Goal: Obtain resource: Download file/media

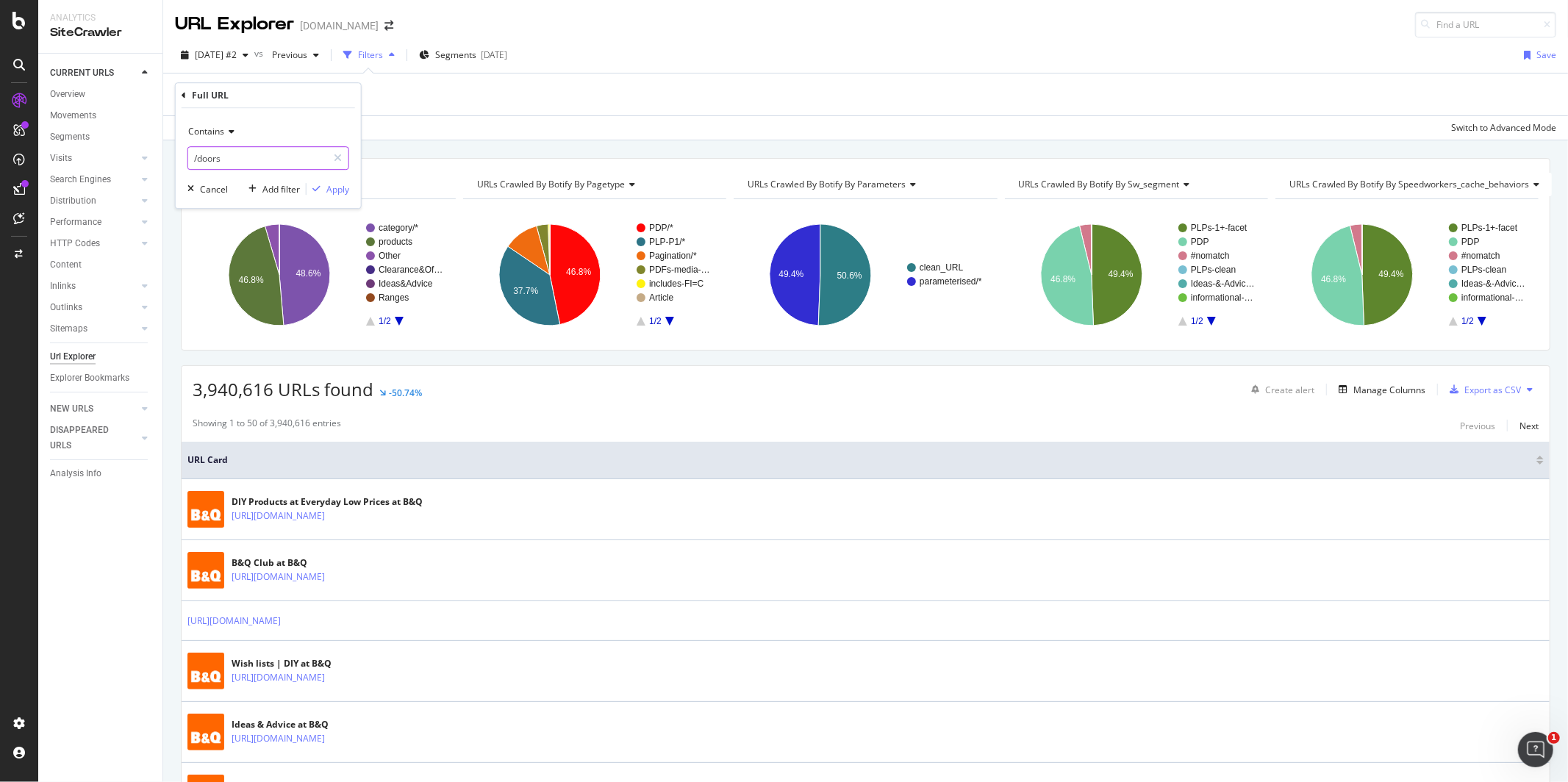
click at [212, 155] on input "/doors" at bounding box center [257, 158] width 139 height 24
type input "/"
click at [265, 164] on input "text" at bounding box center [268, 158] width 161 height 24
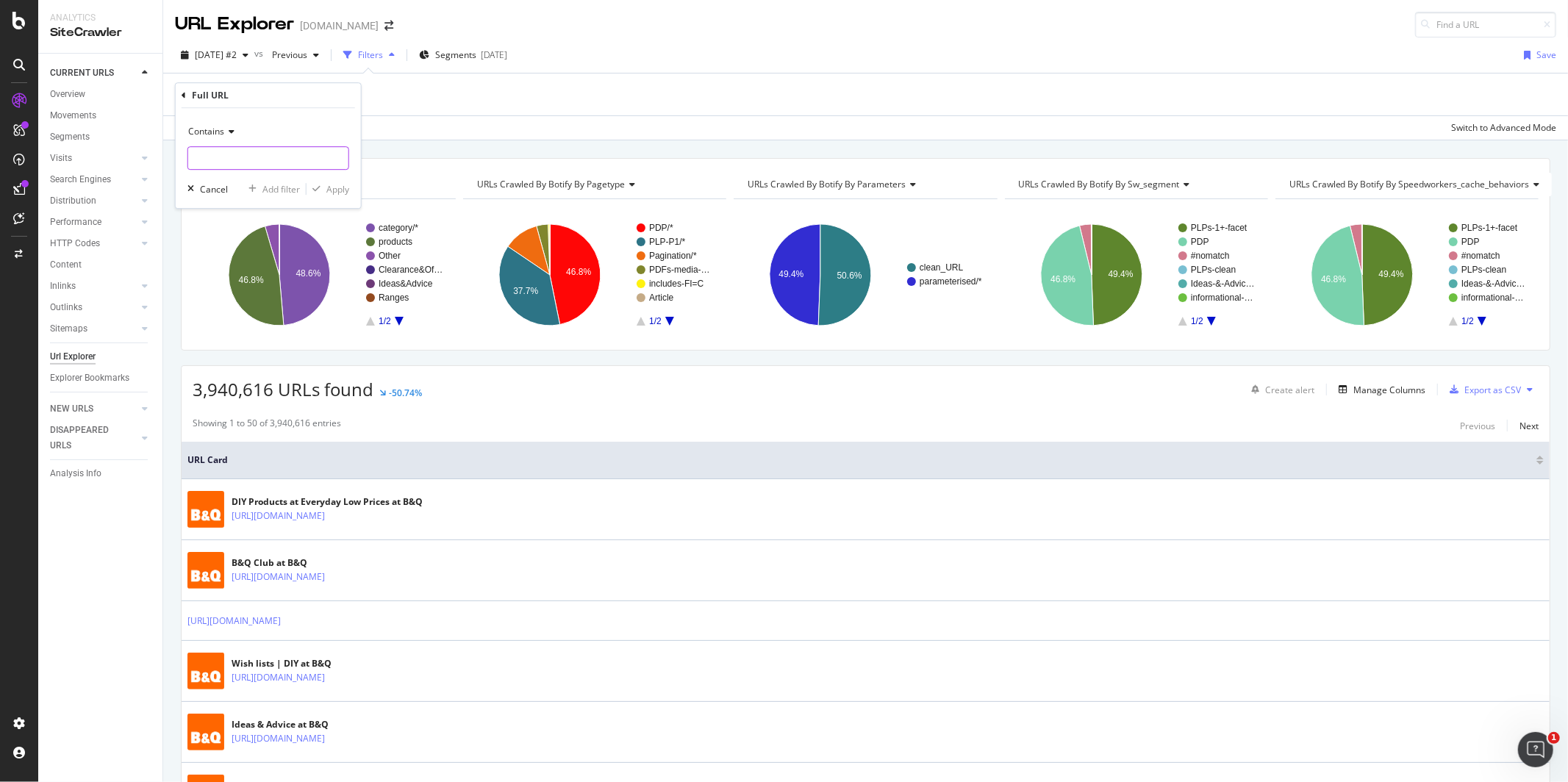
click at [265, 164] on input "text" at bounding box center [268, 158] width 161 height 24
paste input "/[DOMAIN_NAME]"
type input "/[DOMAIN_NAME]"
click at [340, 186] on div "Apply" at bounding box center [337, 189] width 23 height 13
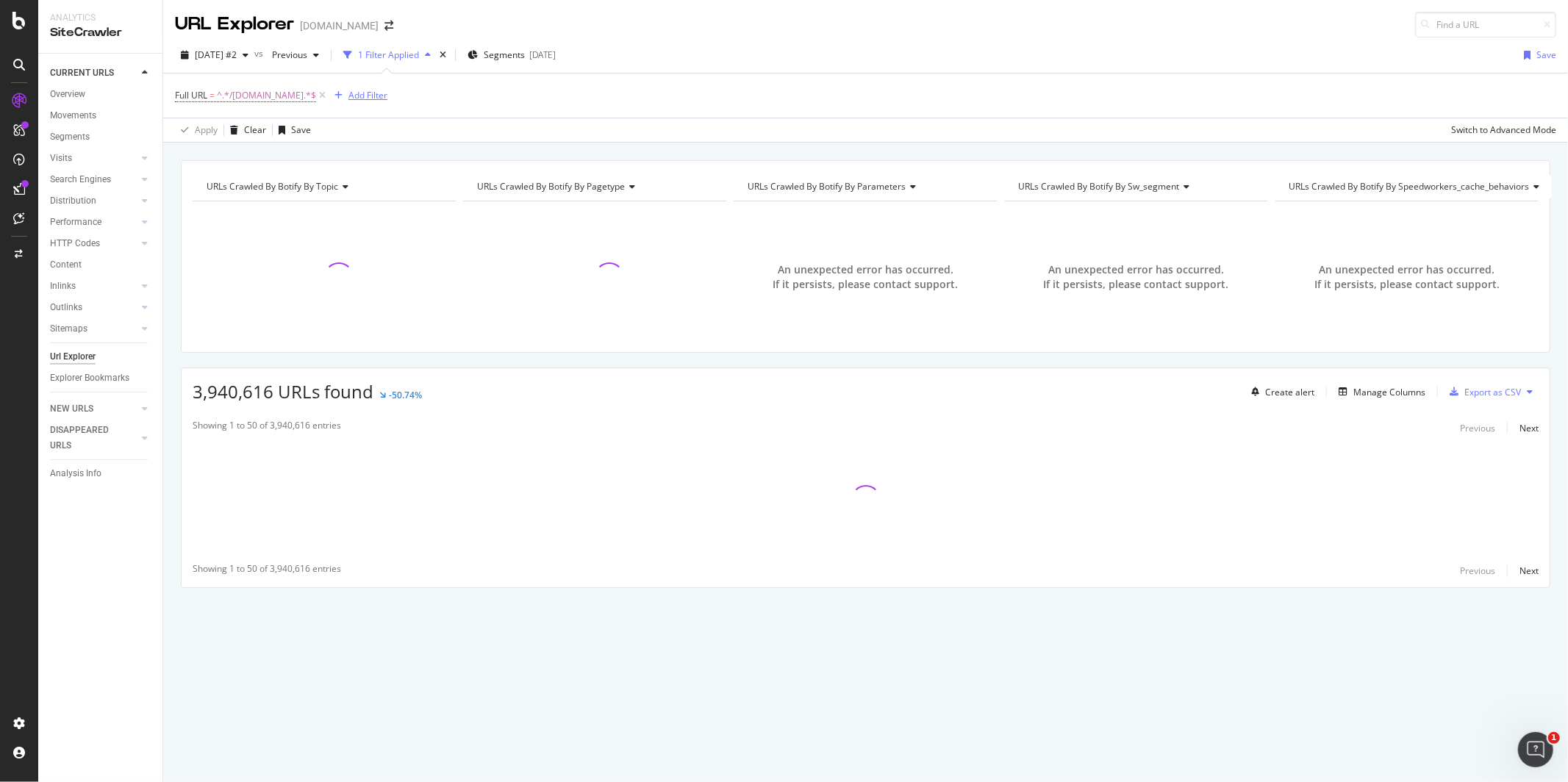
click at [356, 95] on div "Add Filter" at bounding box center [368, 95] width 39 height 13
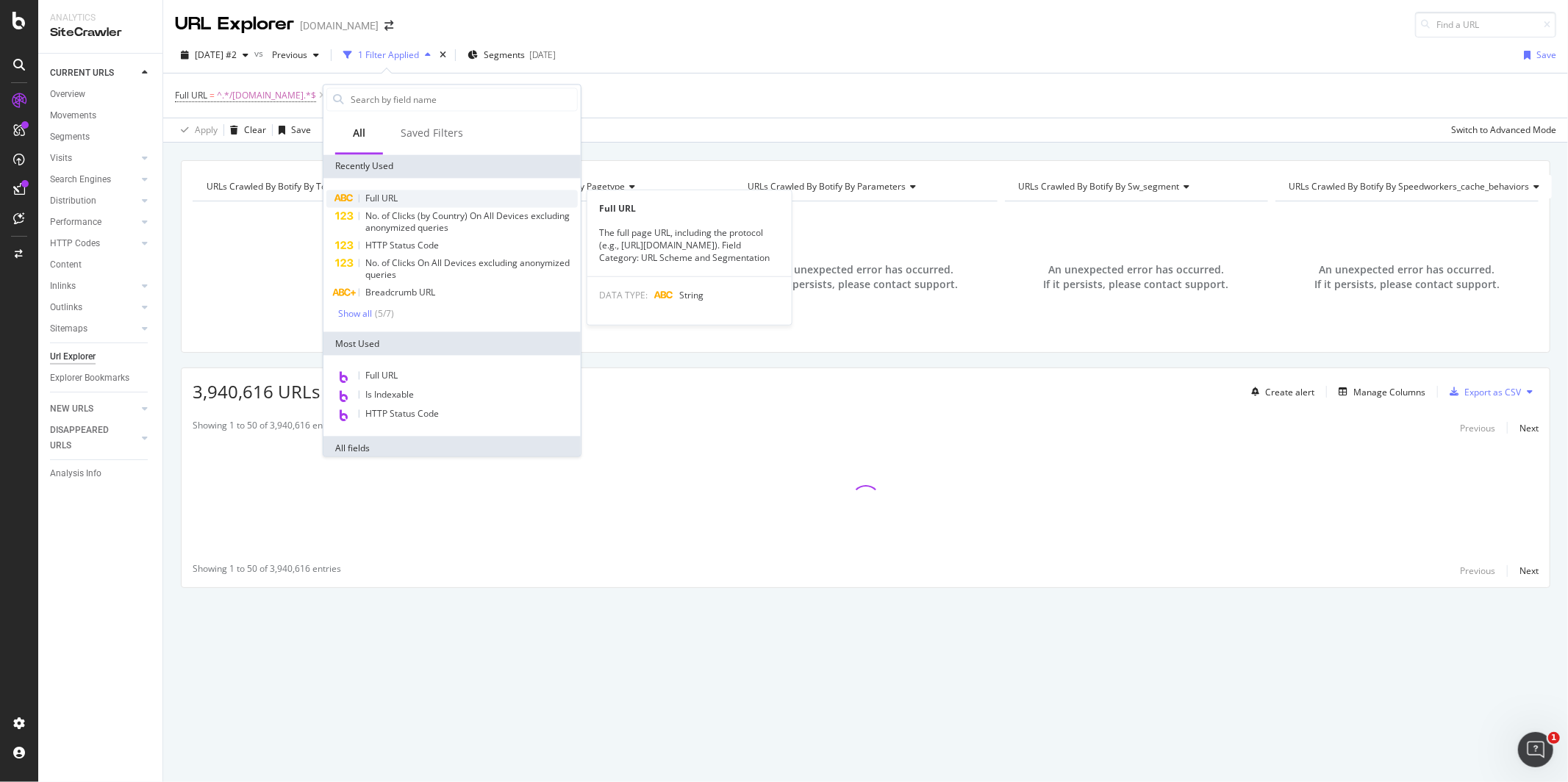
click at [393, 206] on div "Full URL" at bounding box center [452, 198] width 251 height 18
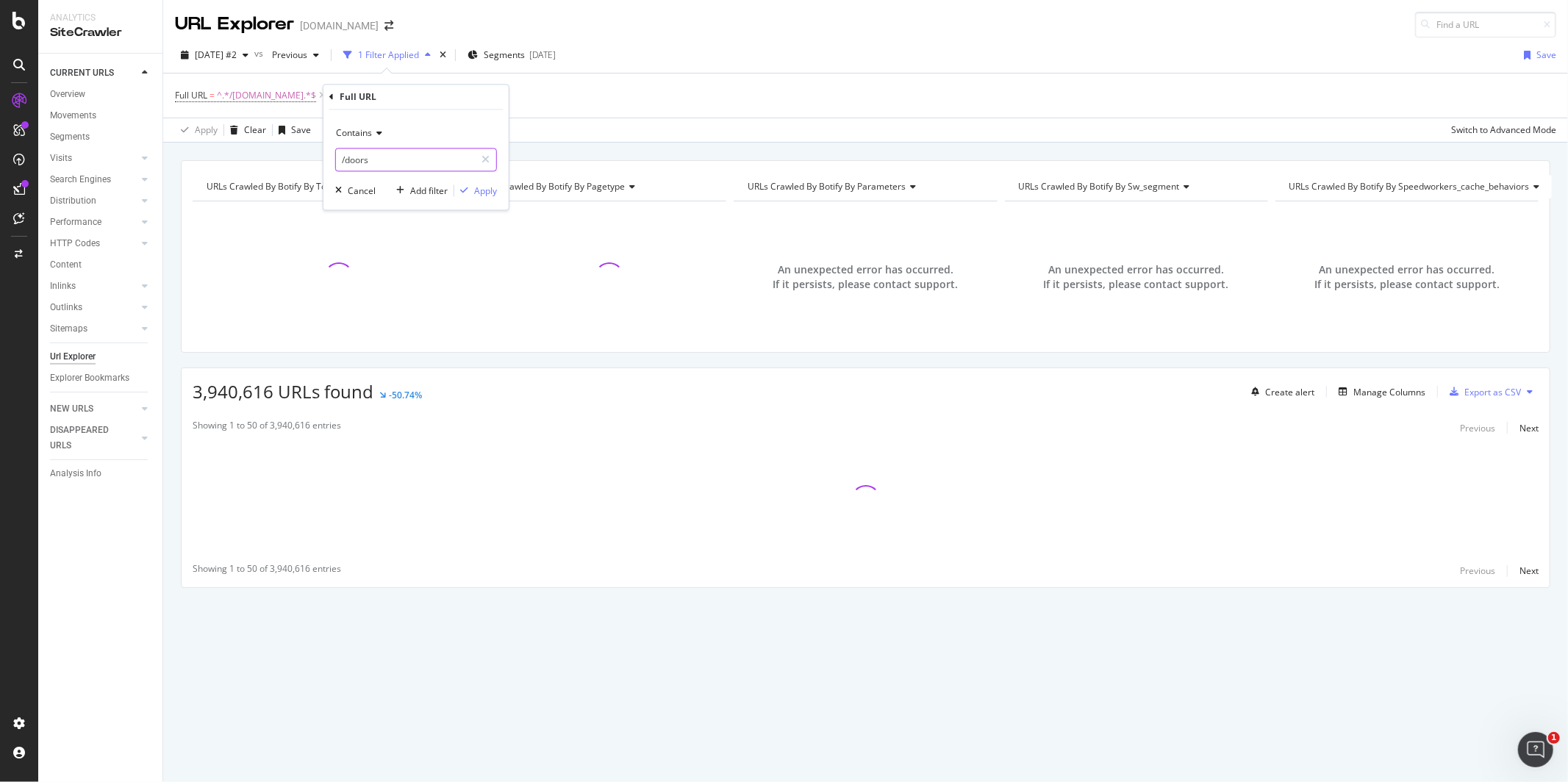
drag, startPoint x: 387, startPoint y: 161, endPoint x: 330, endPoint y: 161, distance: 57.0
click at [330, 161] on div "Contains /doors Cancel Add filter Apply" at bounding box center [416, 160] width 185 height 100
paste input "heating-plumbing-cooling"
type input "/heating-plumbing-cooling"
click at [472, 187] on div "button" at bounding box center [464, 190] width 20 height 9
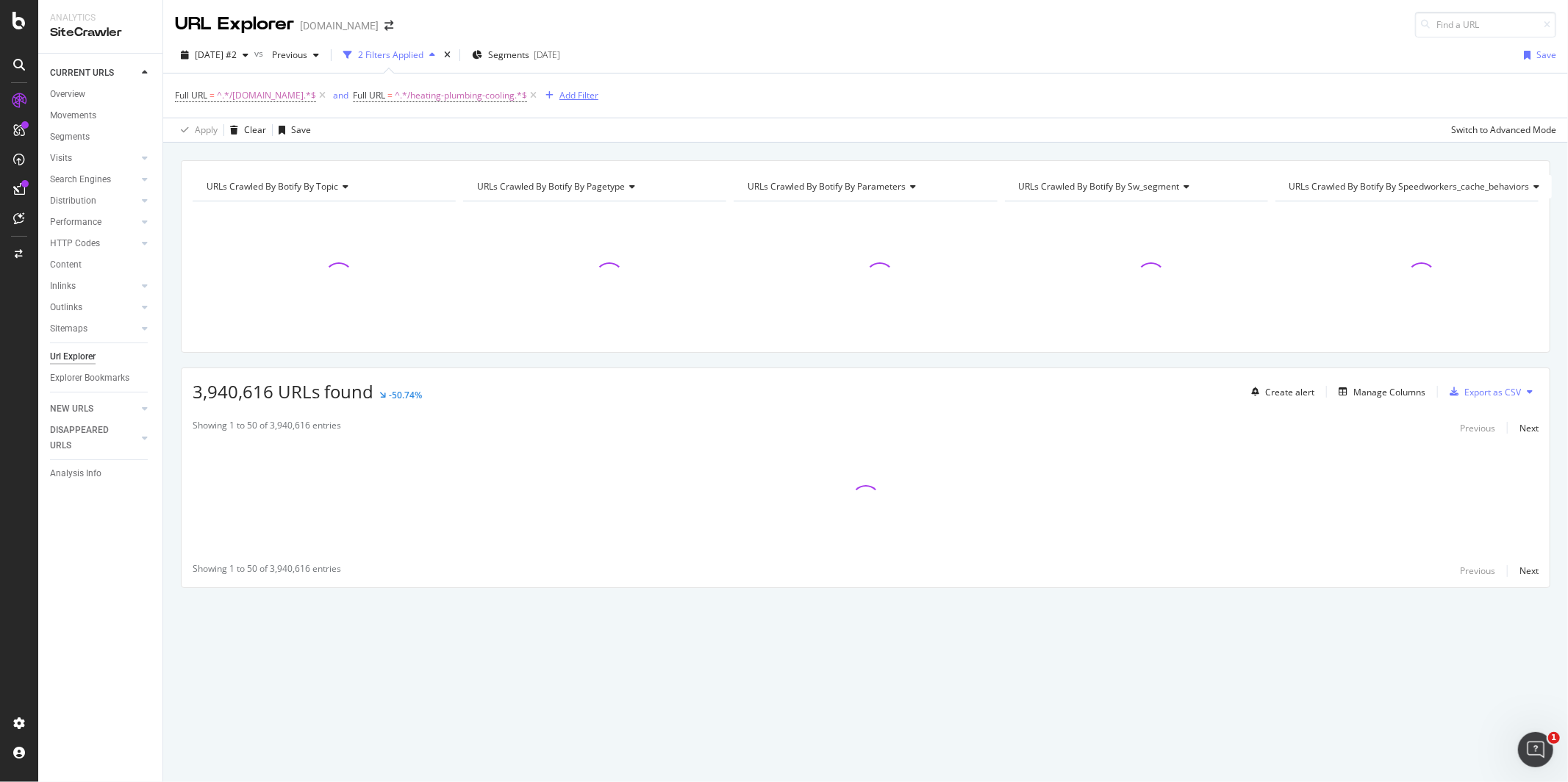
click at [561, 98] on div "Add Filter" at bounding box center [579, 95] width 39 height 13
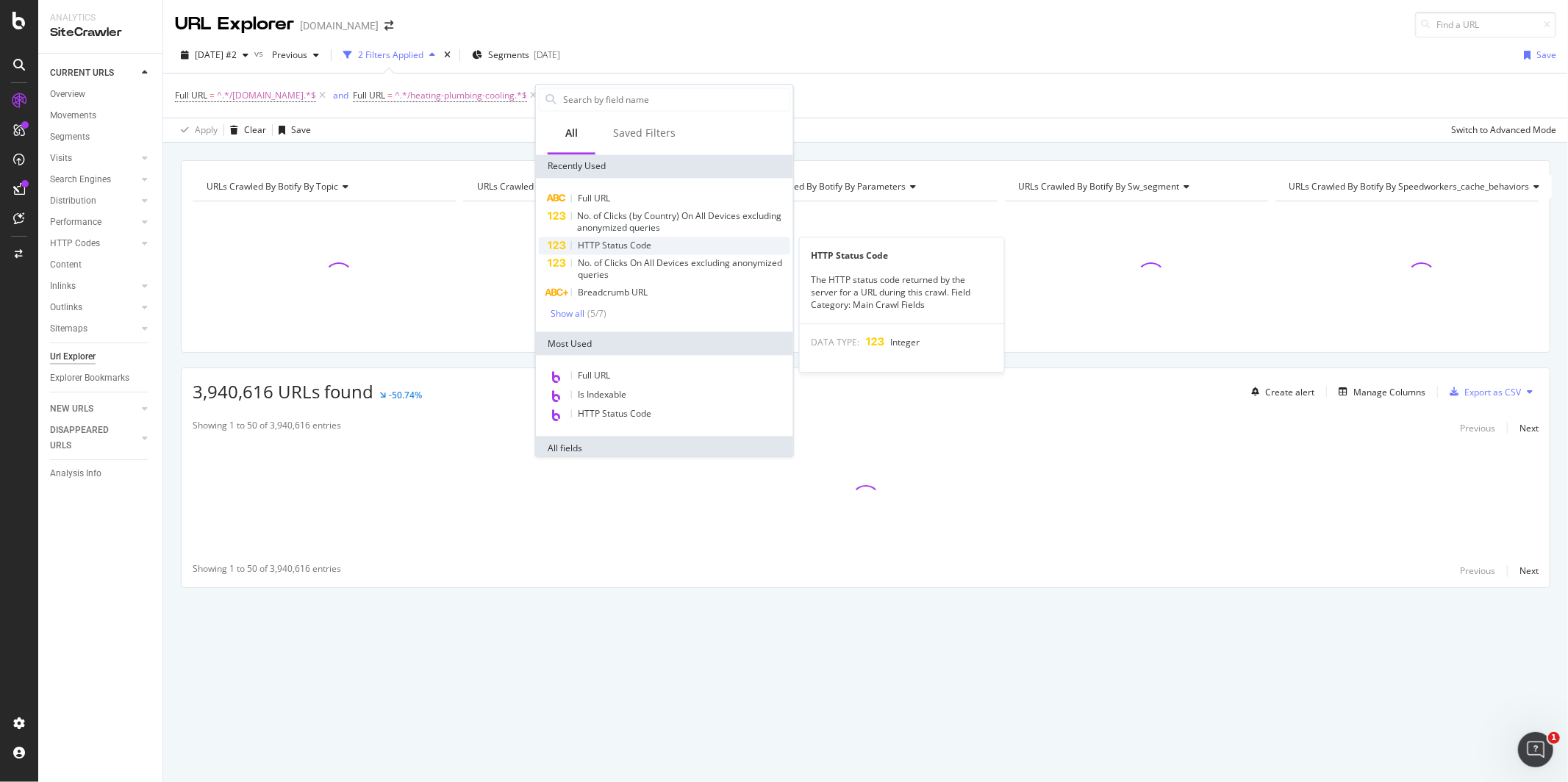
click at [621, 250] on span "HTTP Status Code" at bounding box center [614, 245] width 74 height 13
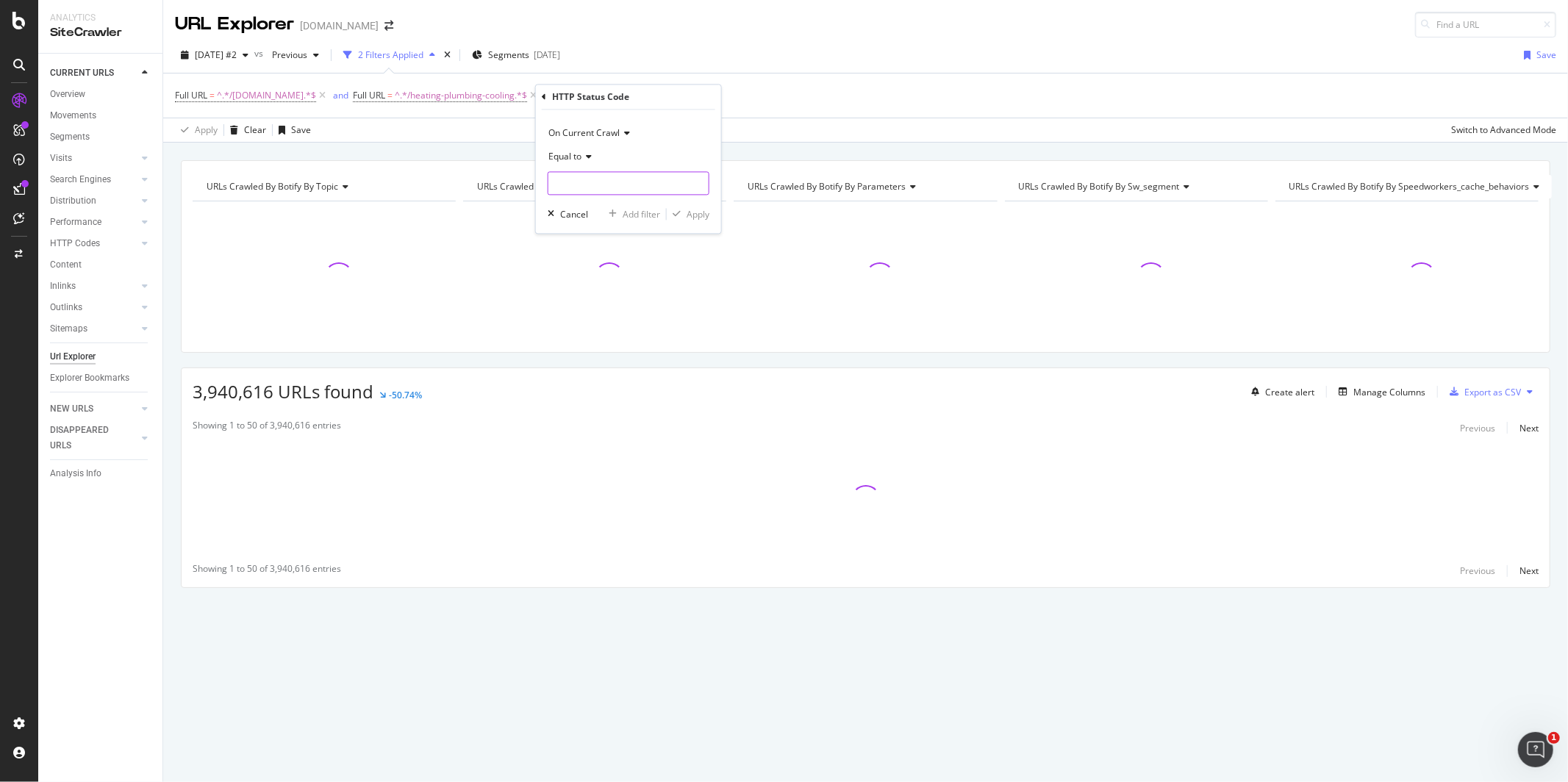
click at [611, 188] on input "number" at bounding box center [628, 183] width 162 height 24
click at [608, 204] on span "200" at bounding box center [598, 203] width 91 height 13
type input "200"
click at [677, 221] on button "Apply" at bounding box center [687, 214] width 42 height 15
click at [695, 102] on div "Add Filter" at bounding box center [715, 95] width 39 height 13
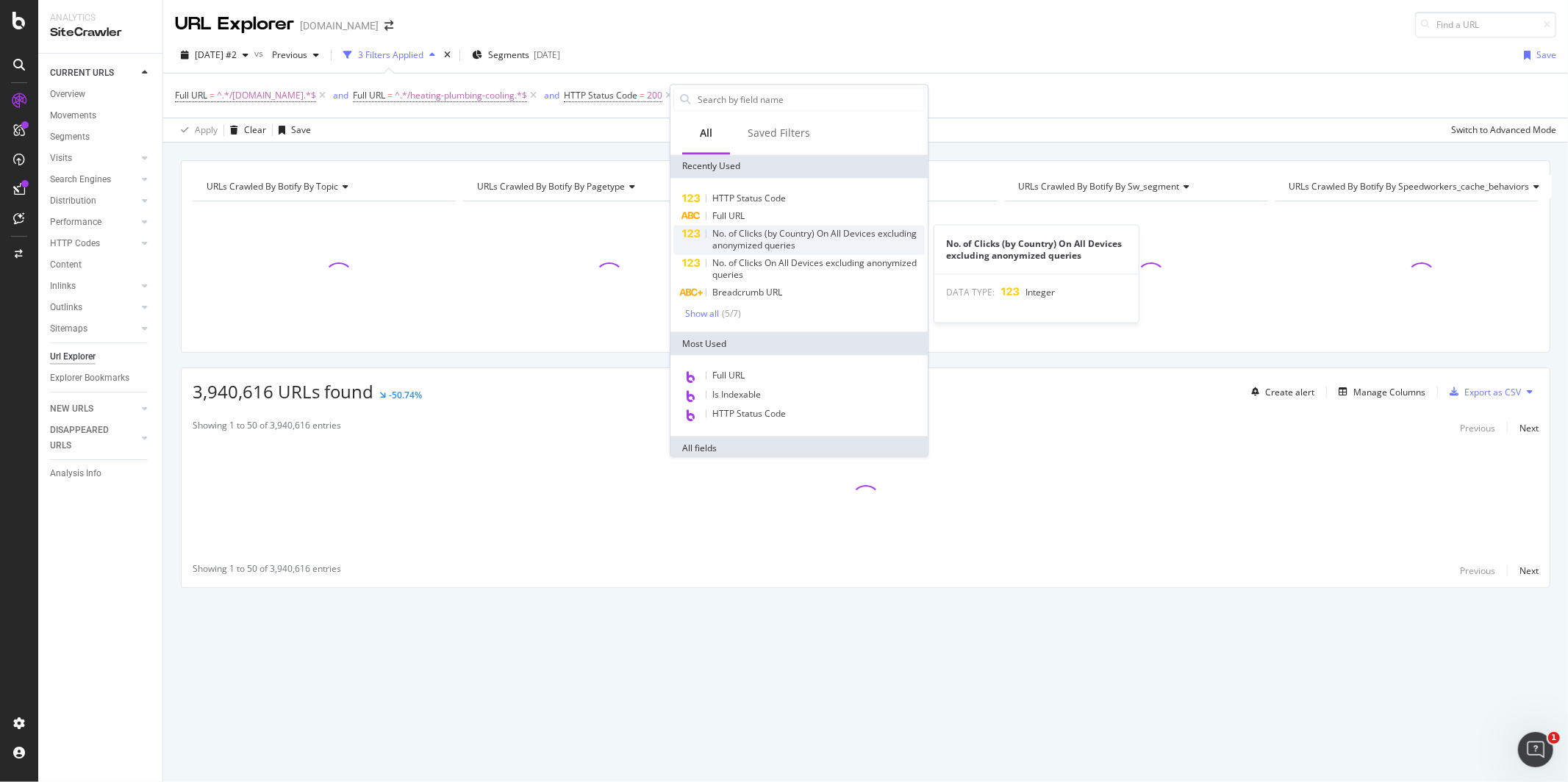
click at [817, 234] on span "No. of Clicks (by Country) On All Devices excluding anonymized queries" at bounding box center [815, 239] width 204 height 25
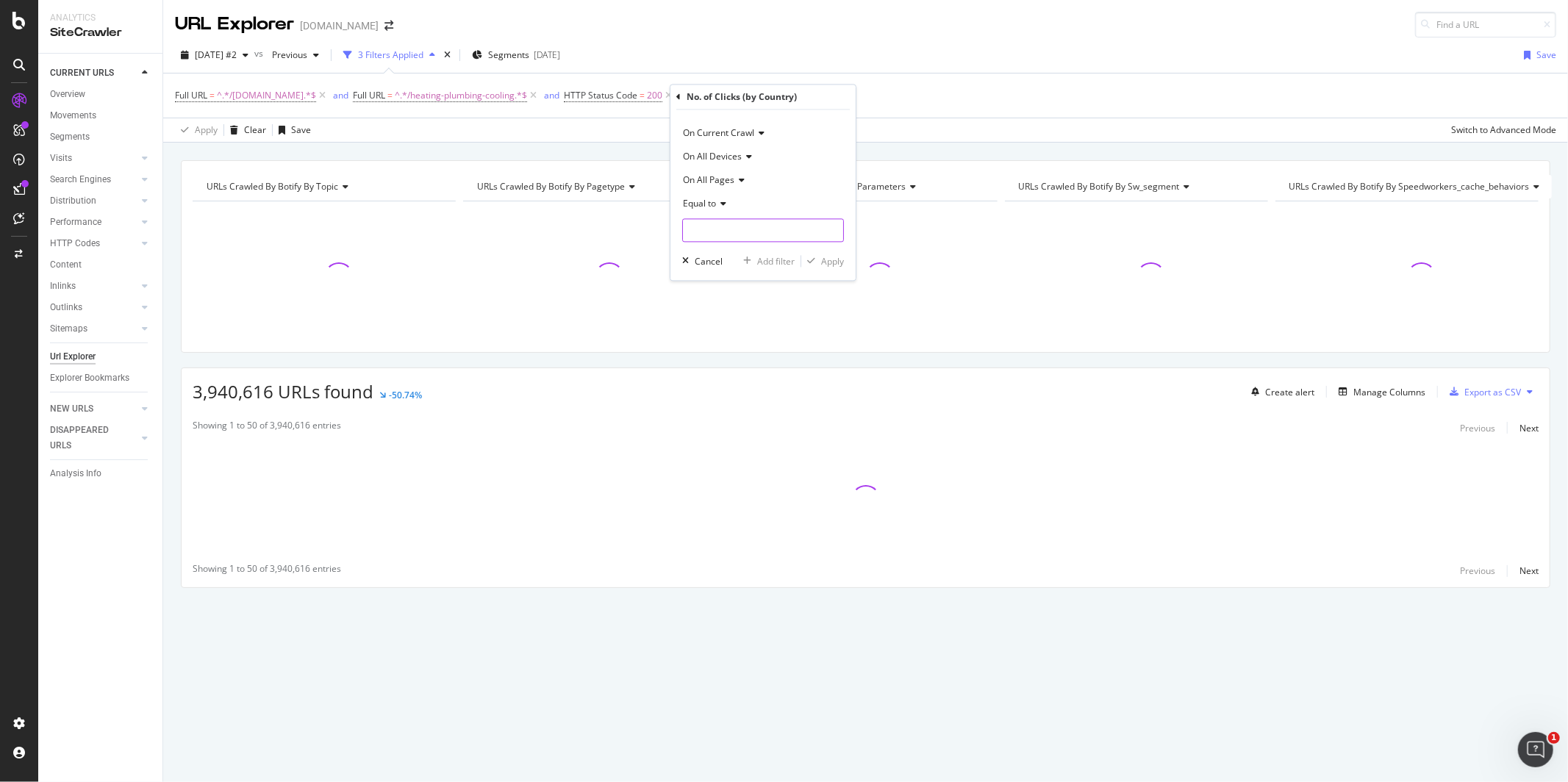
click at [797, 234] on input "number" at bounding box center [763, 231] width 162 height 24
click at [713, 205] on span "Equal to" at bounding box center [700, 204] width 34 height 13
click at [728, 326] on span "Greater than or equal to" at bounding box center [739, 329] width 100 height 13
click at [740, 234] on input "number" at bounding box center [763, 231] width 162 height 24
type input "1"
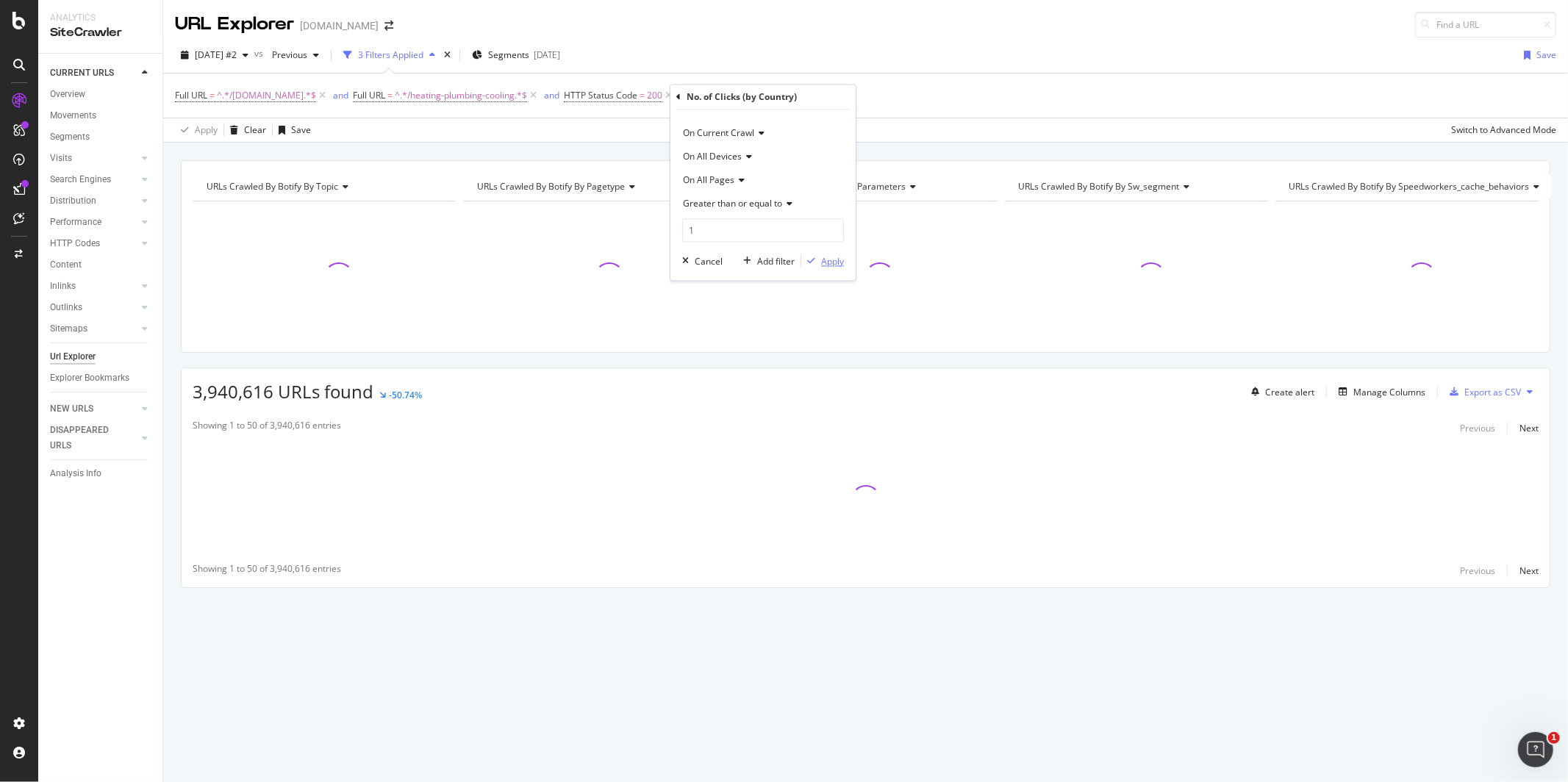
click at [821, 262] on div "Apply" at bounding box center [832, 261] width 23 height 13
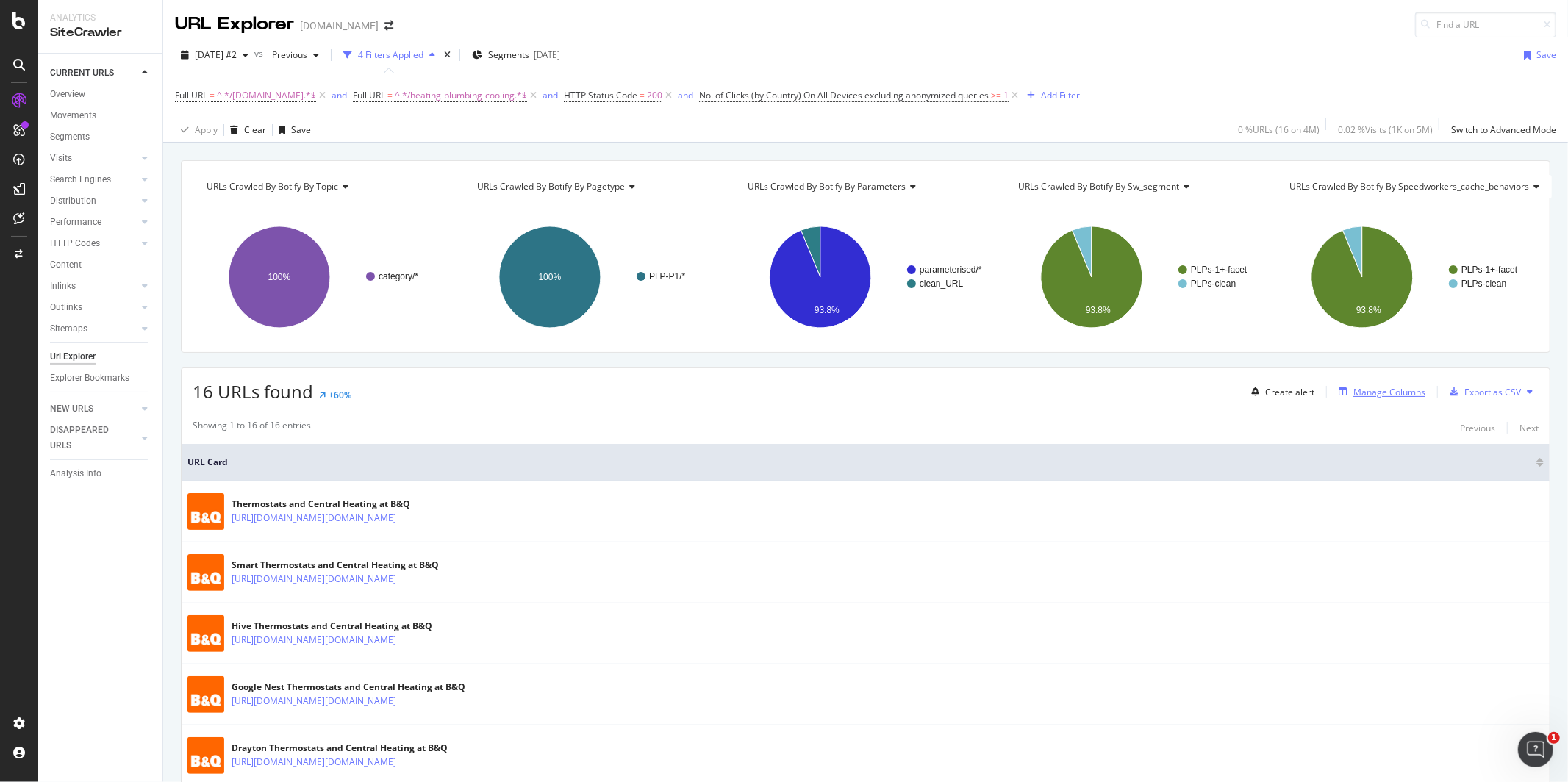
click at [1406, 391] on div "Manage Columns" at bounding box center [1390, 391] width 72 height 13
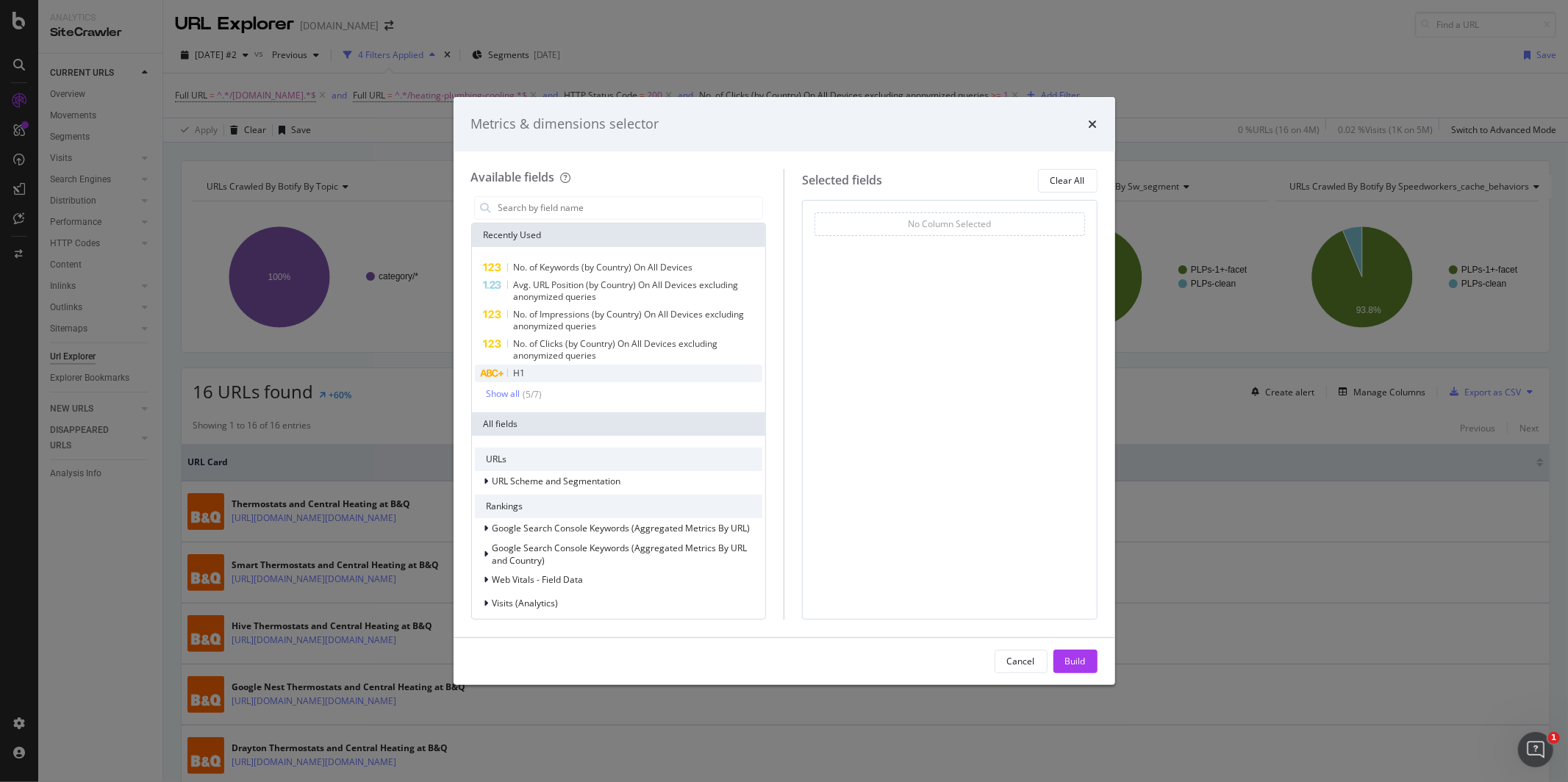
click at [525, 374] on span "H1" at bounding box center [520, 373] width 12 height 13
click at [591, 342] on span "No. of Clicks (by Country) On All Devices excluding anonymized queries" at bounding box center [614, 349] width 204 height 25
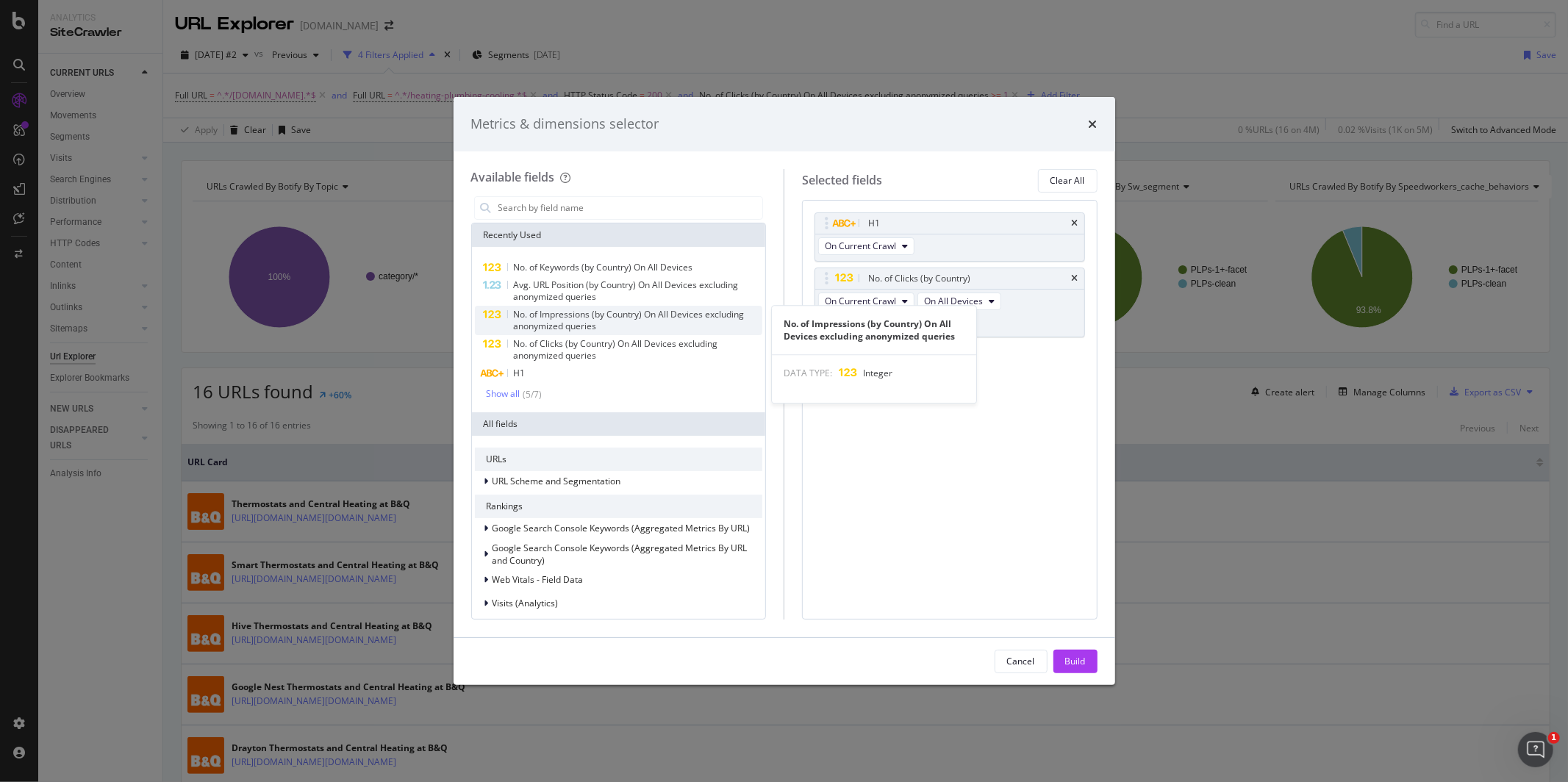
click at [595, 315] on span "No. of Impressions (by Country) On All Devices excluding anonymized queries" at bounding box center [628, 320] width 231 height 25
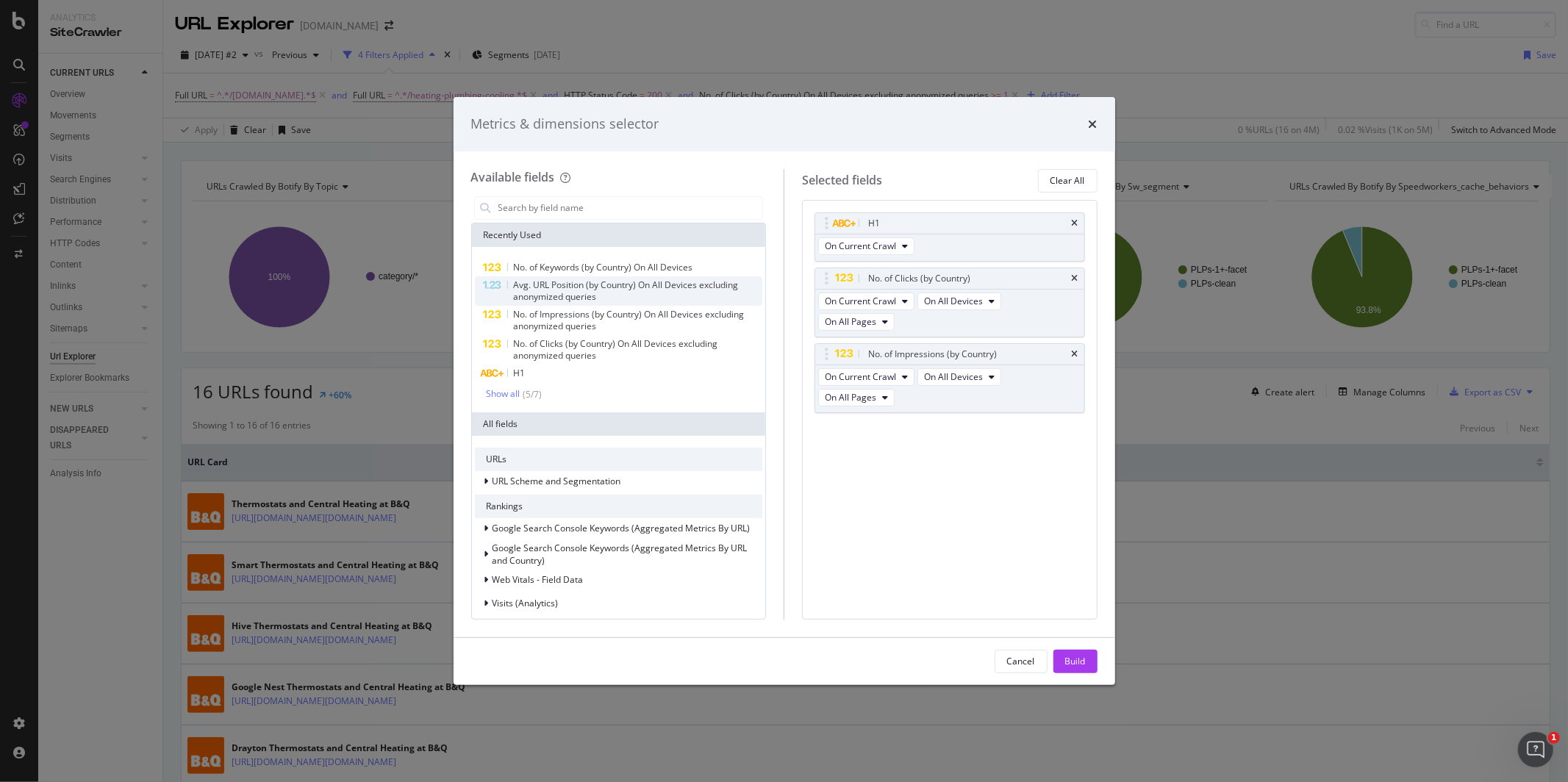
click at [603, 294] on div "Avg. URL Position (by Country) On All Devices excluding anonymized queries" at bounding box center [637, 291] width 249 height 24
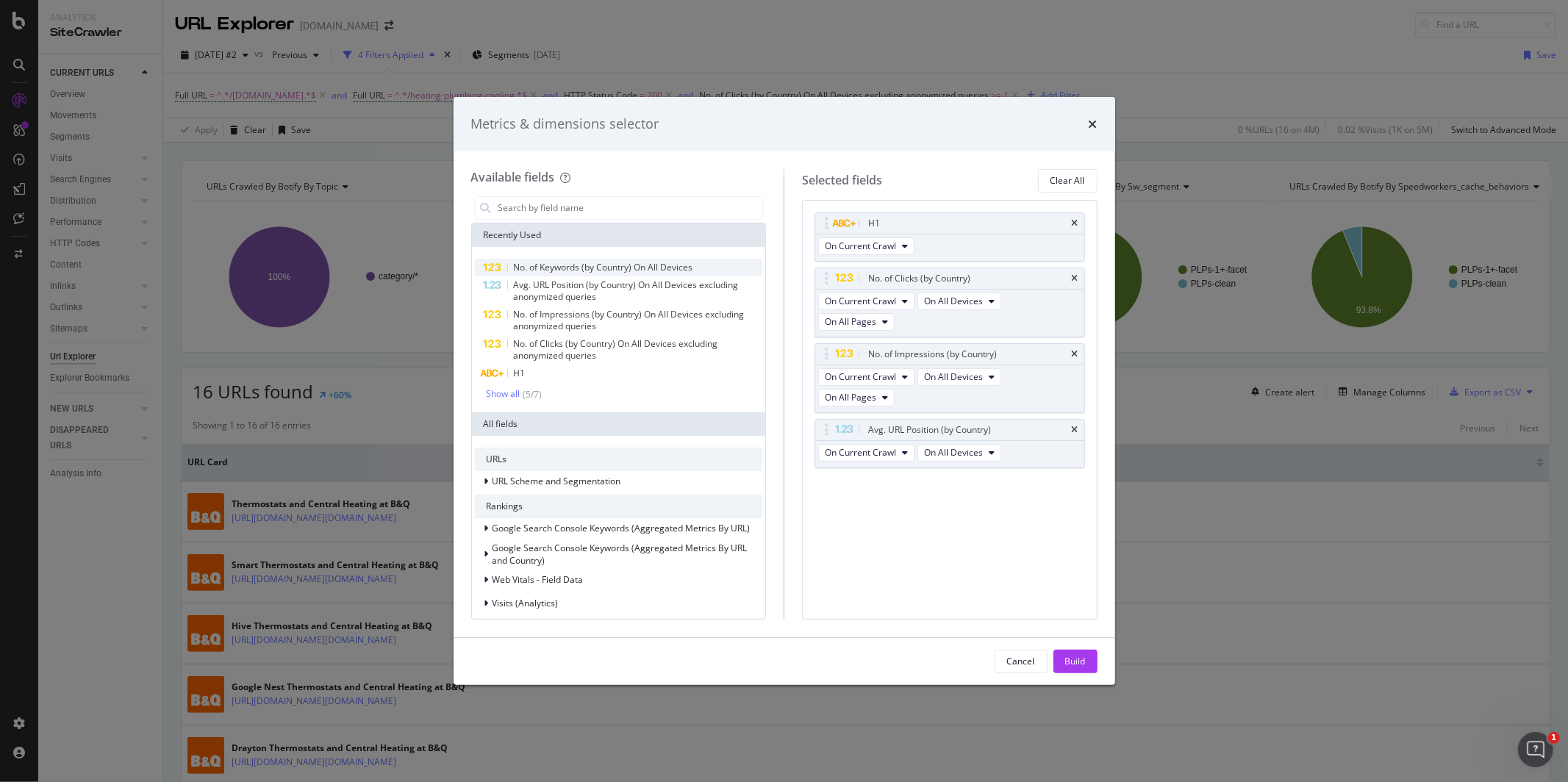
click at [614, 267] on span "No. of Keywords (by Country) On All Devices" at bounding box center [604, 267] width 179 height 13
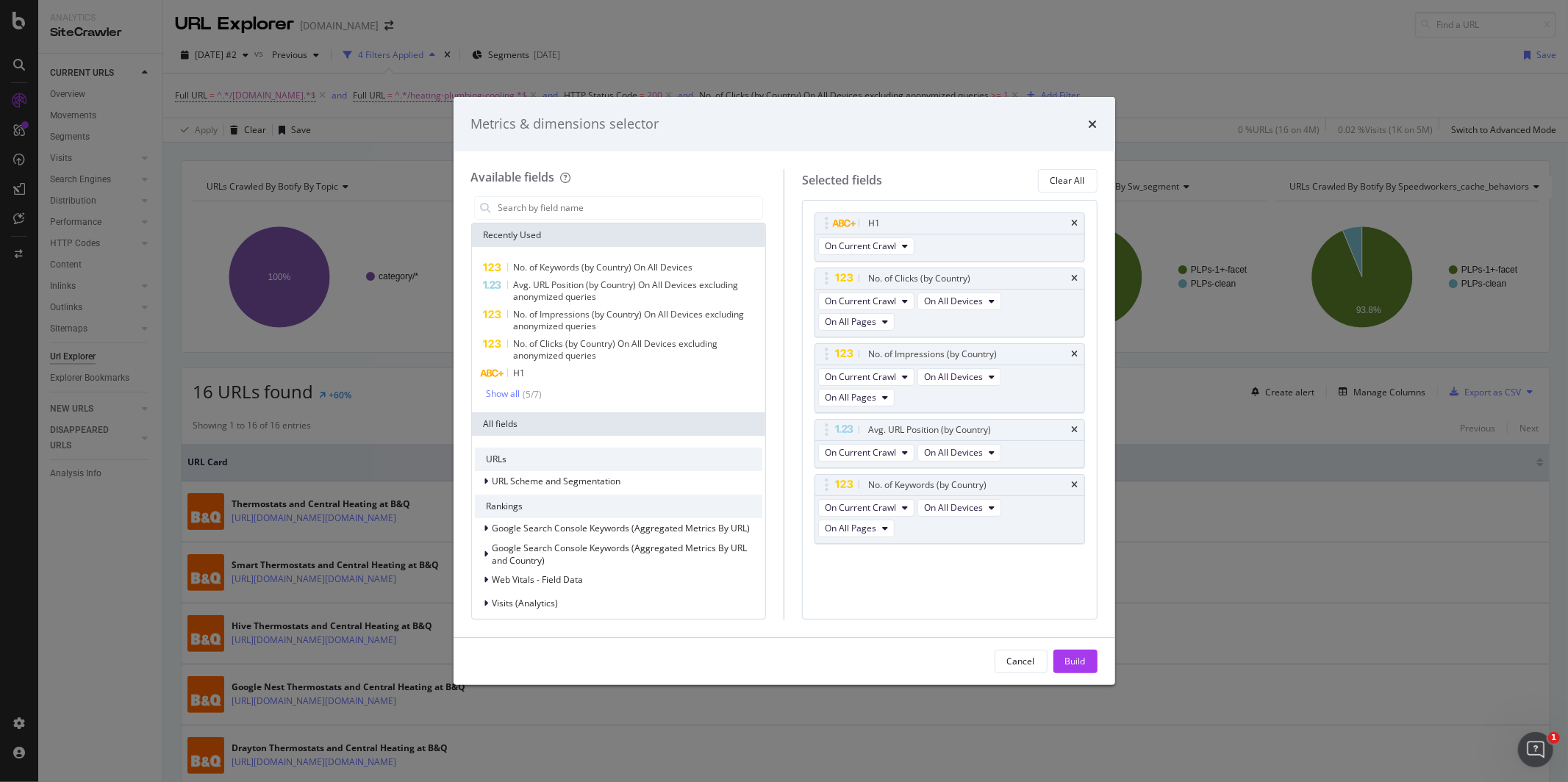
click at [878, 567] on div "H1 On Current Crawl No. of Clicks (by Country) On Current Crawl On All Devices …" at bounding box center [950, 393] width 270 height 363
click at [1078, 658] on div "Build" at bounding box center [1075, 661] width 21 height 13
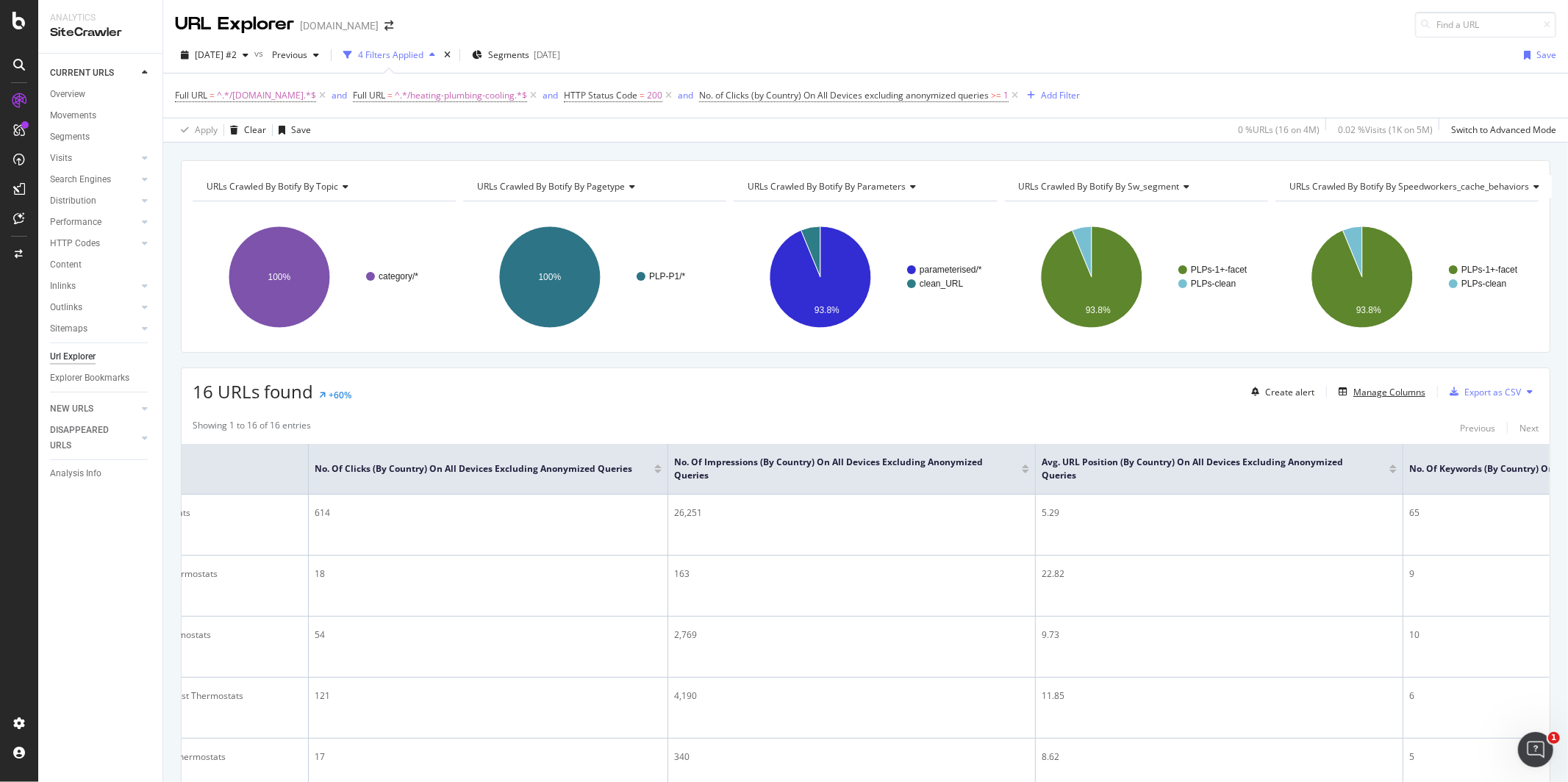
scroll to position [0, 421]
click at [1466, 389] on div "Export as CSV" at bounding box center [1492, 391] width 56 height 13
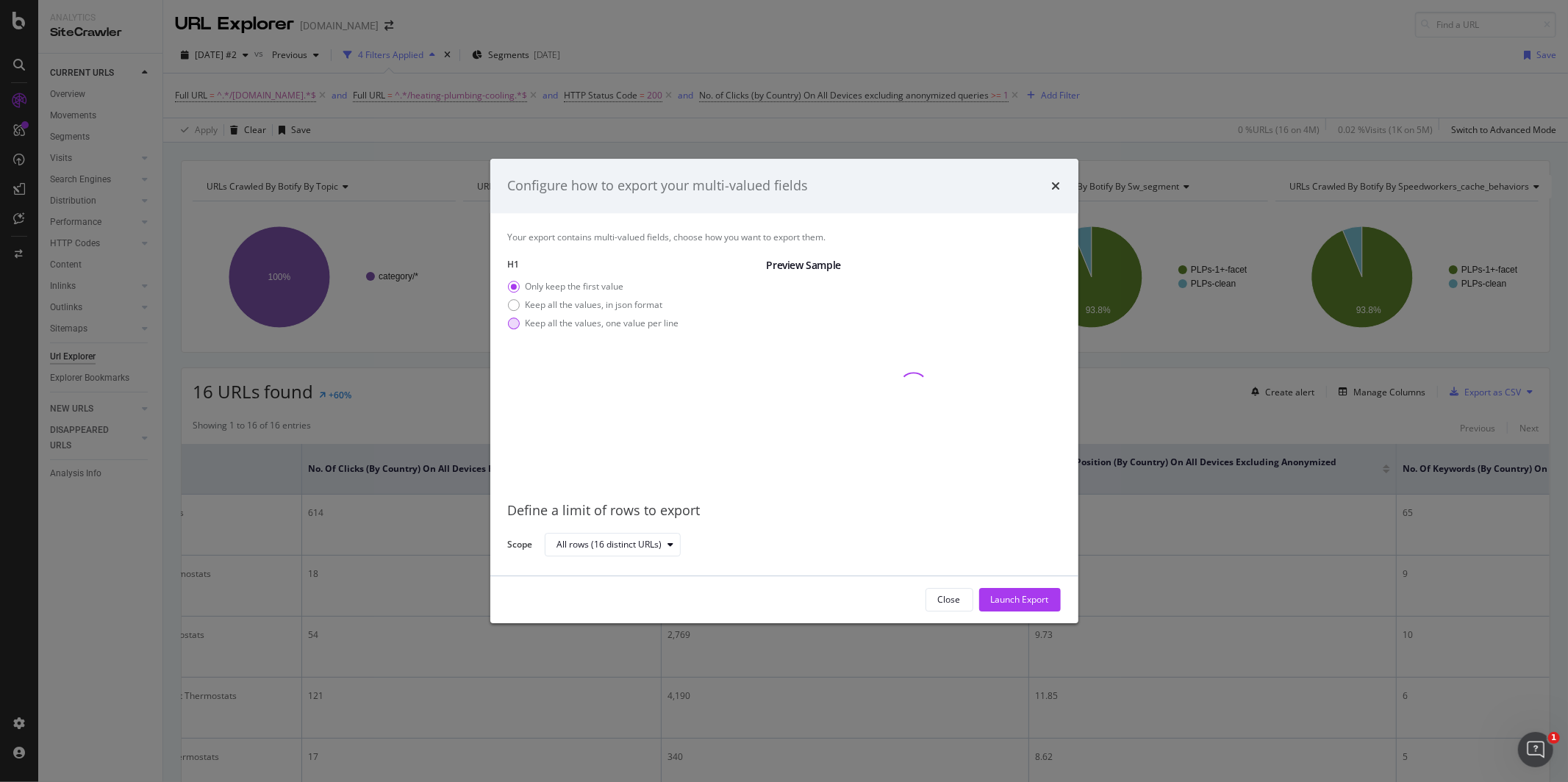
click at [668, 322] on div "Keep all the values, one value per line" at bounding box center [603, 322] width 154 height 13
click at [1015, 594] on div "Launch Export" at bounding box center [1020, 600] width 58 height 13
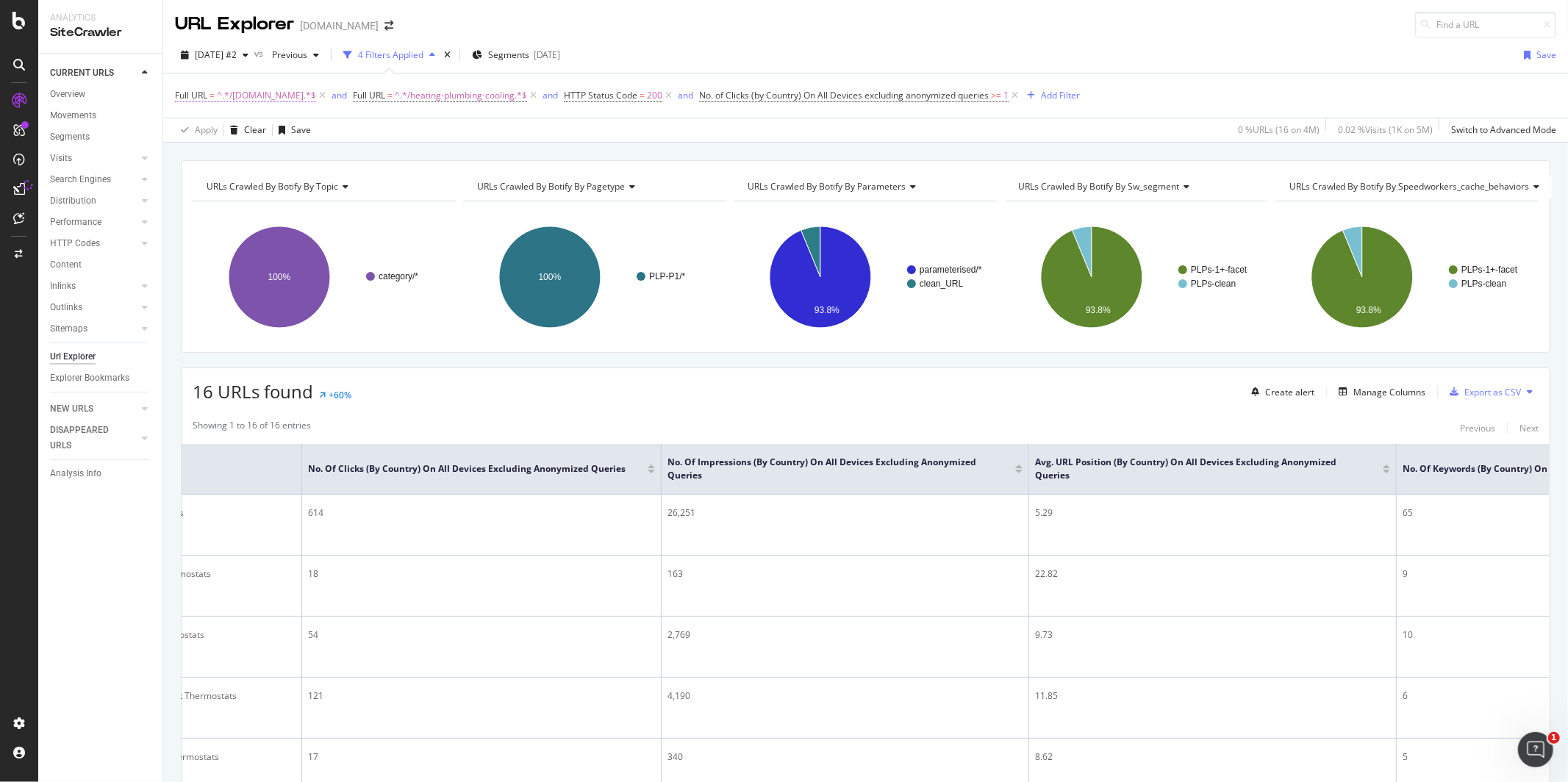
click at [284, 99] on span "^.*/[DOMAIN_NAME].*$" at bounding box center [266, 95] width 100 height 21
click at [228, 135] on div "Contains" at bounding box center [268, 131] width 162 height 24
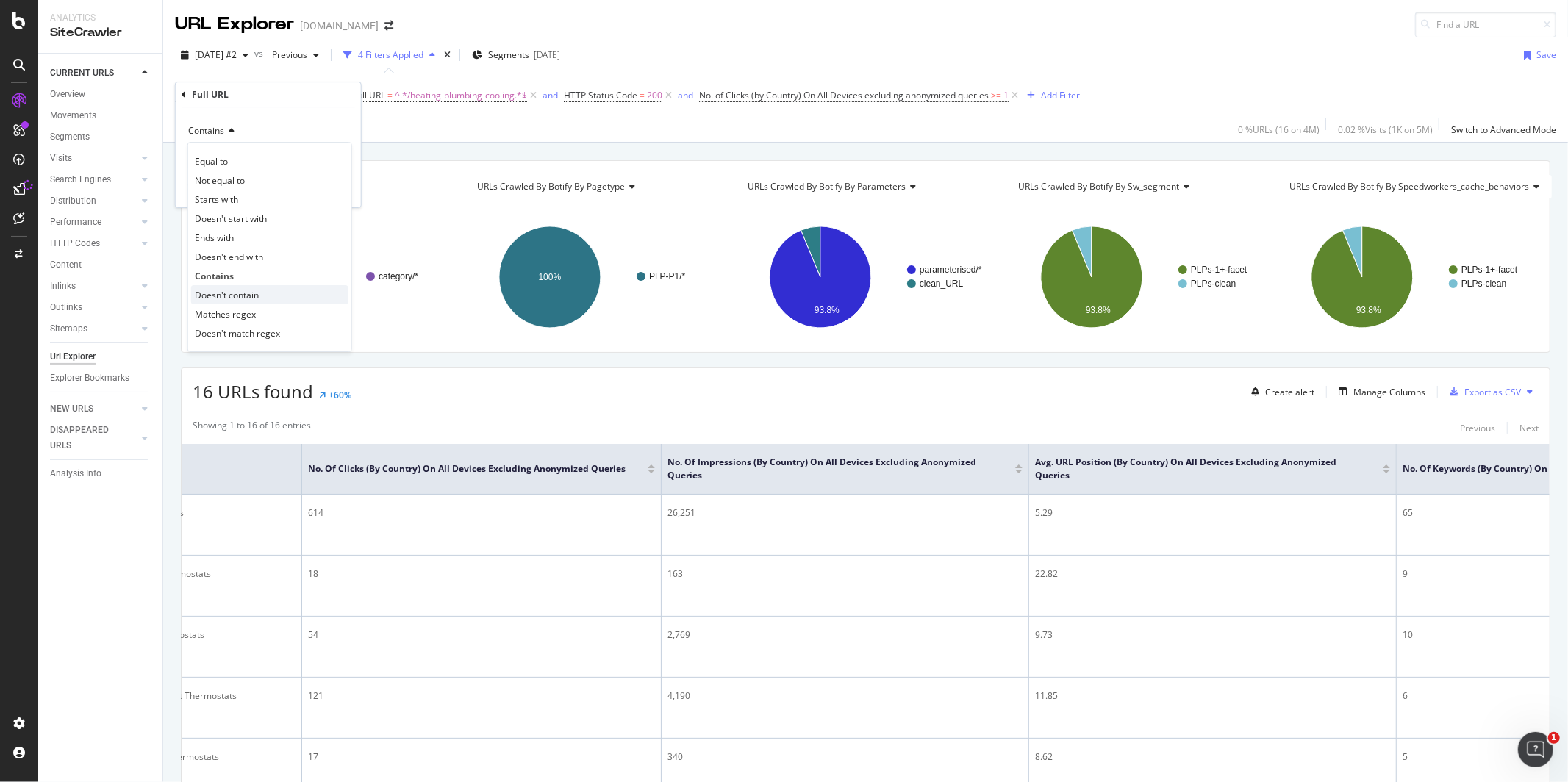
click at [229, 294] on span "Doesn't contain" at bounding box center [227, 295] width 64 height 13
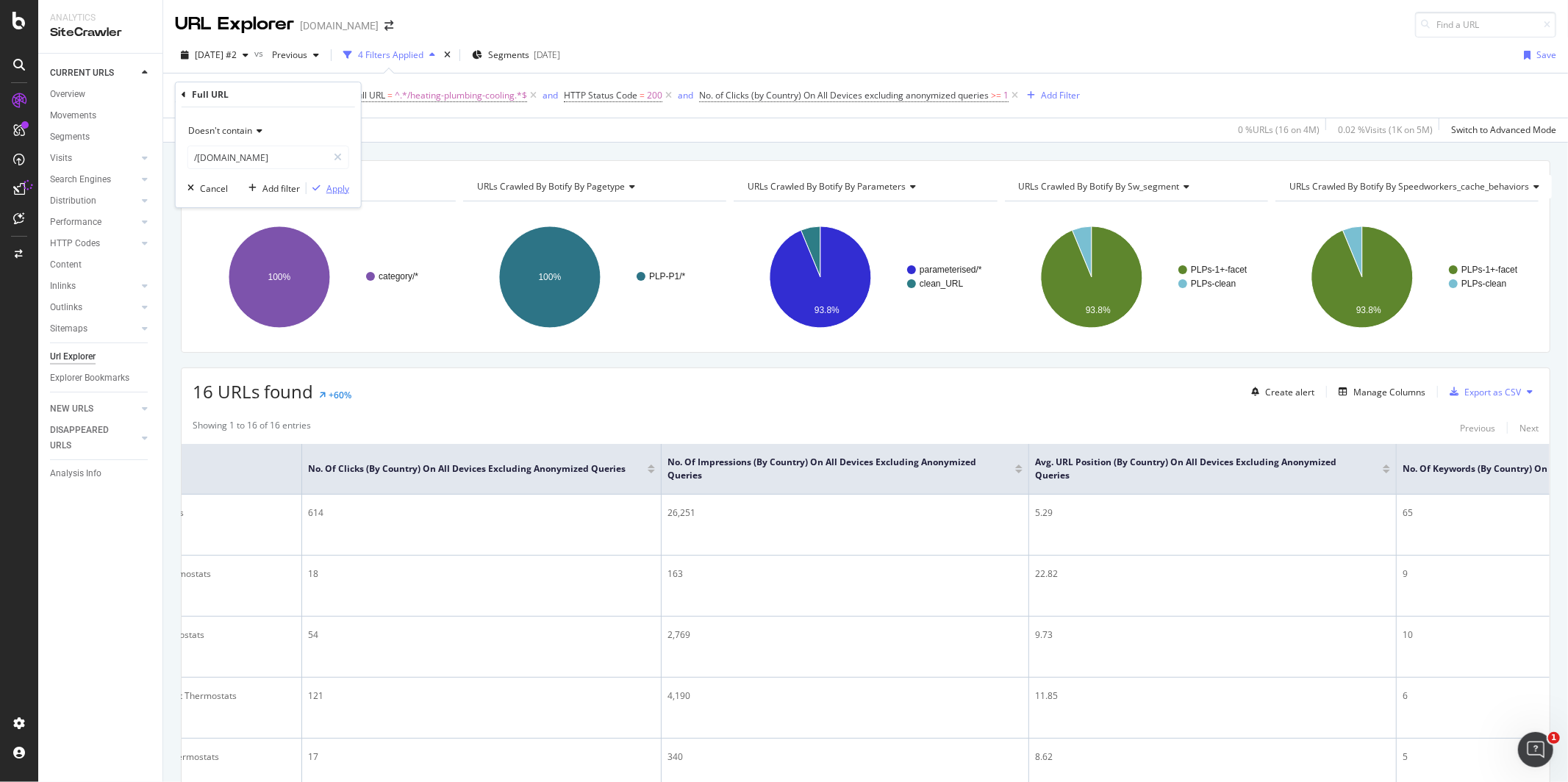
click at [332, 191] on div "Apply" at bounding box center [337, 188] width 23 height 13
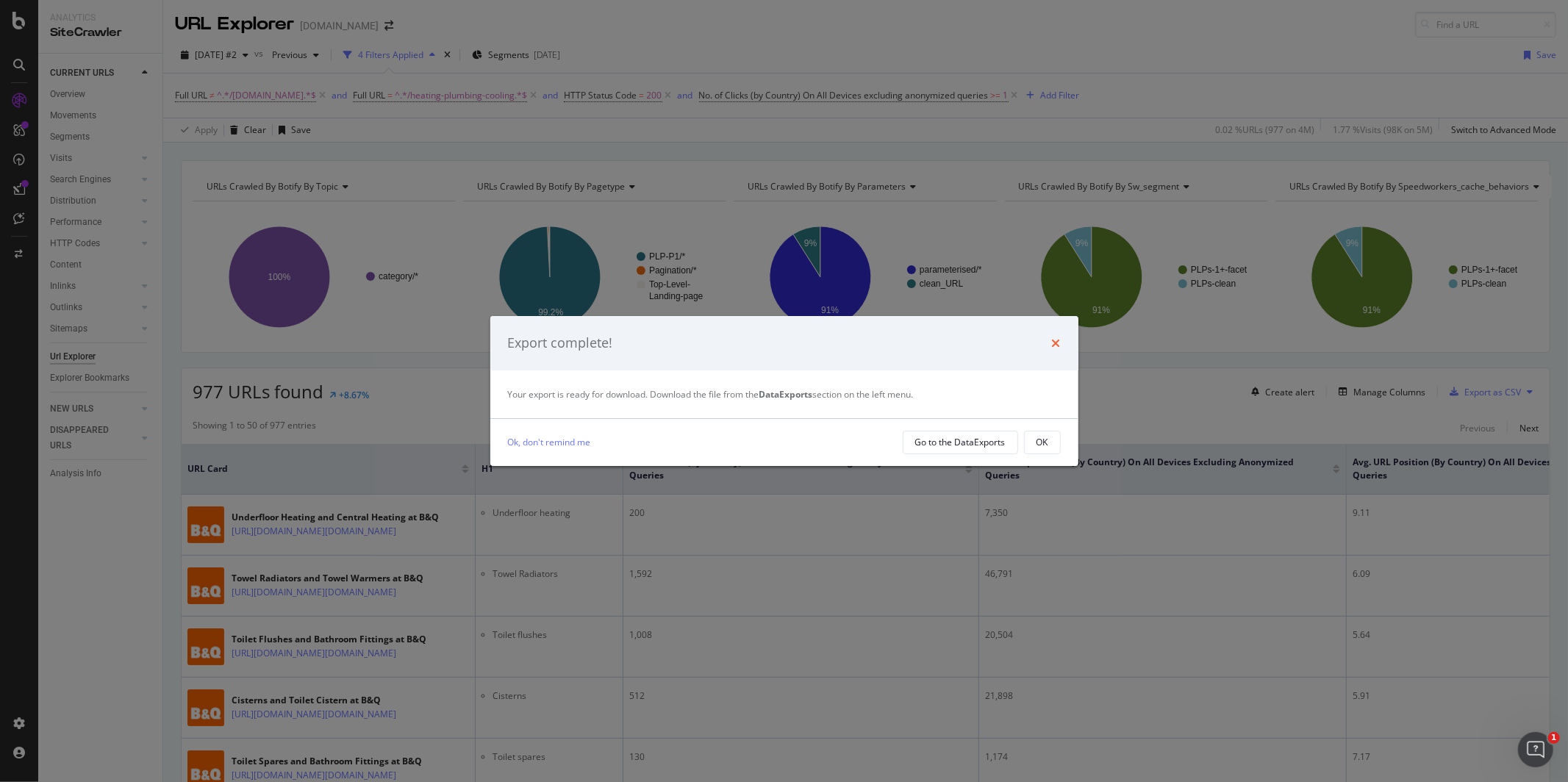
click at [1054, 345] on icon "times" at bounding box center [1056, 343] width 9 height 12
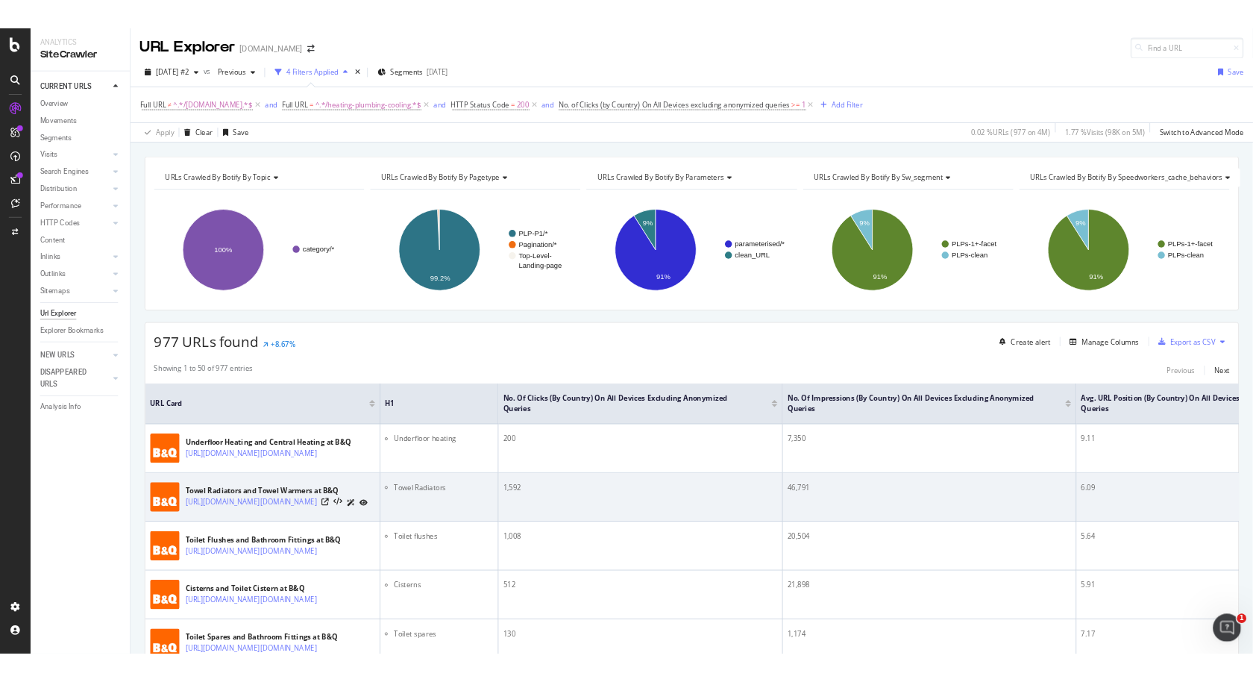
scroll to position [1, 0]
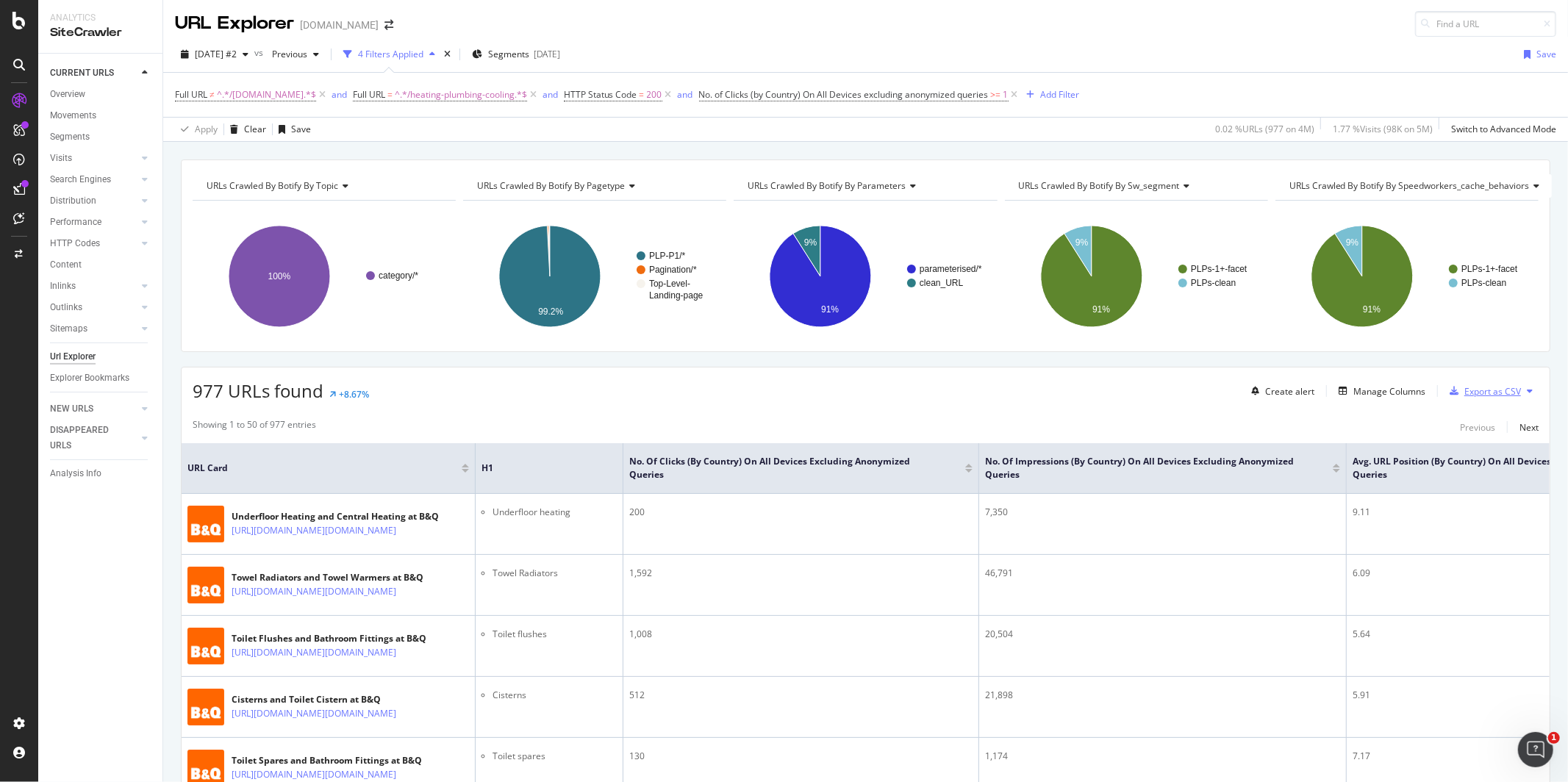
click at [1459, 398] on div "Export as CSV" at bounding box center [1482, 391] width 77 height 22
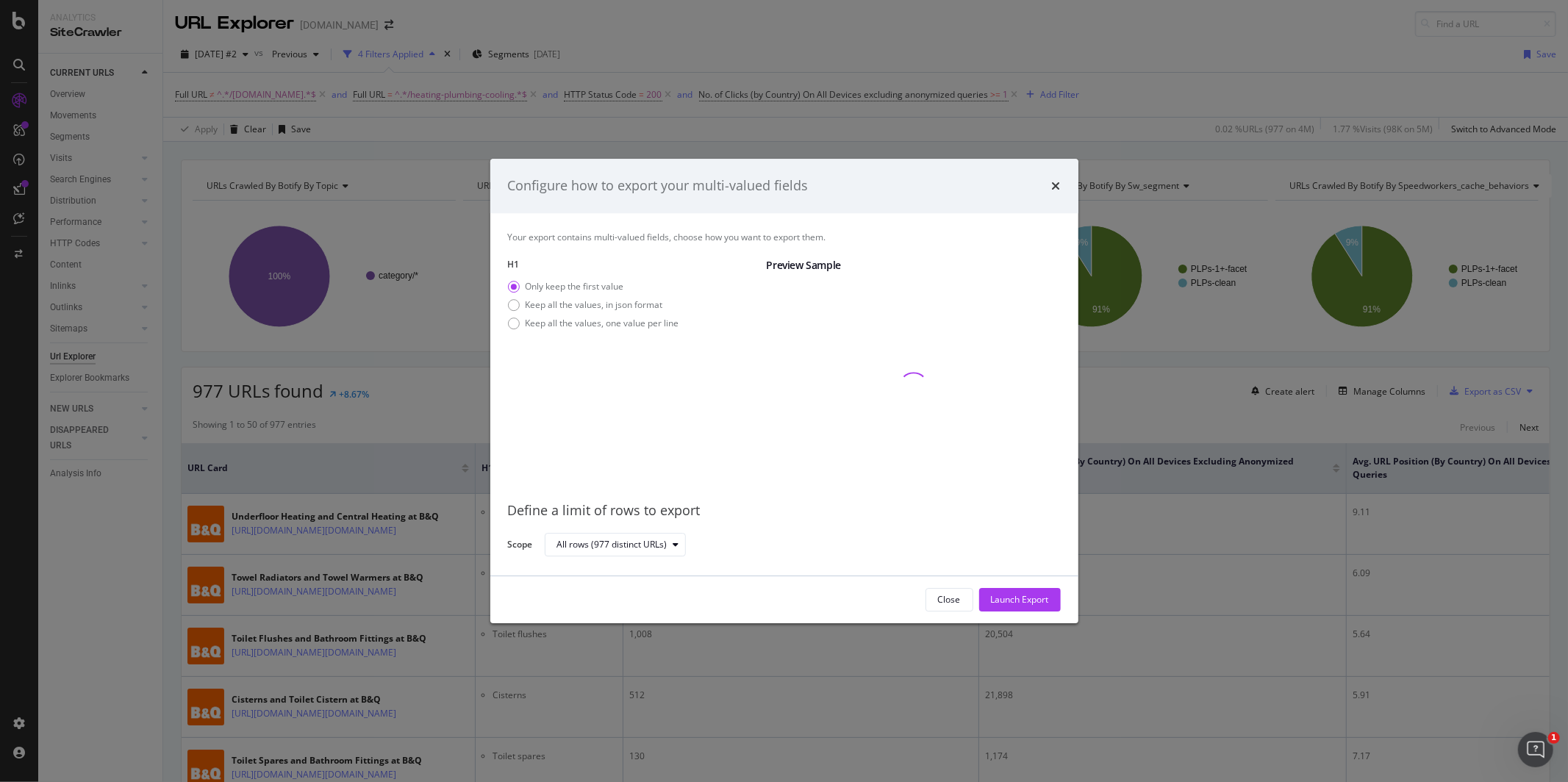
click at [658, 334] on div "Only keep the first value Keep all the values, in json format Keep all the valu…" at bounding box center [594, 308] width 172 height 55
click at [658, 329] on div "Keep all the values, one value per line" at bounding box center [603, 322] width 154 height 13
click at [1008, 596] on div "Launch Export" at bounding box center [1020, 600] width 58 height 13
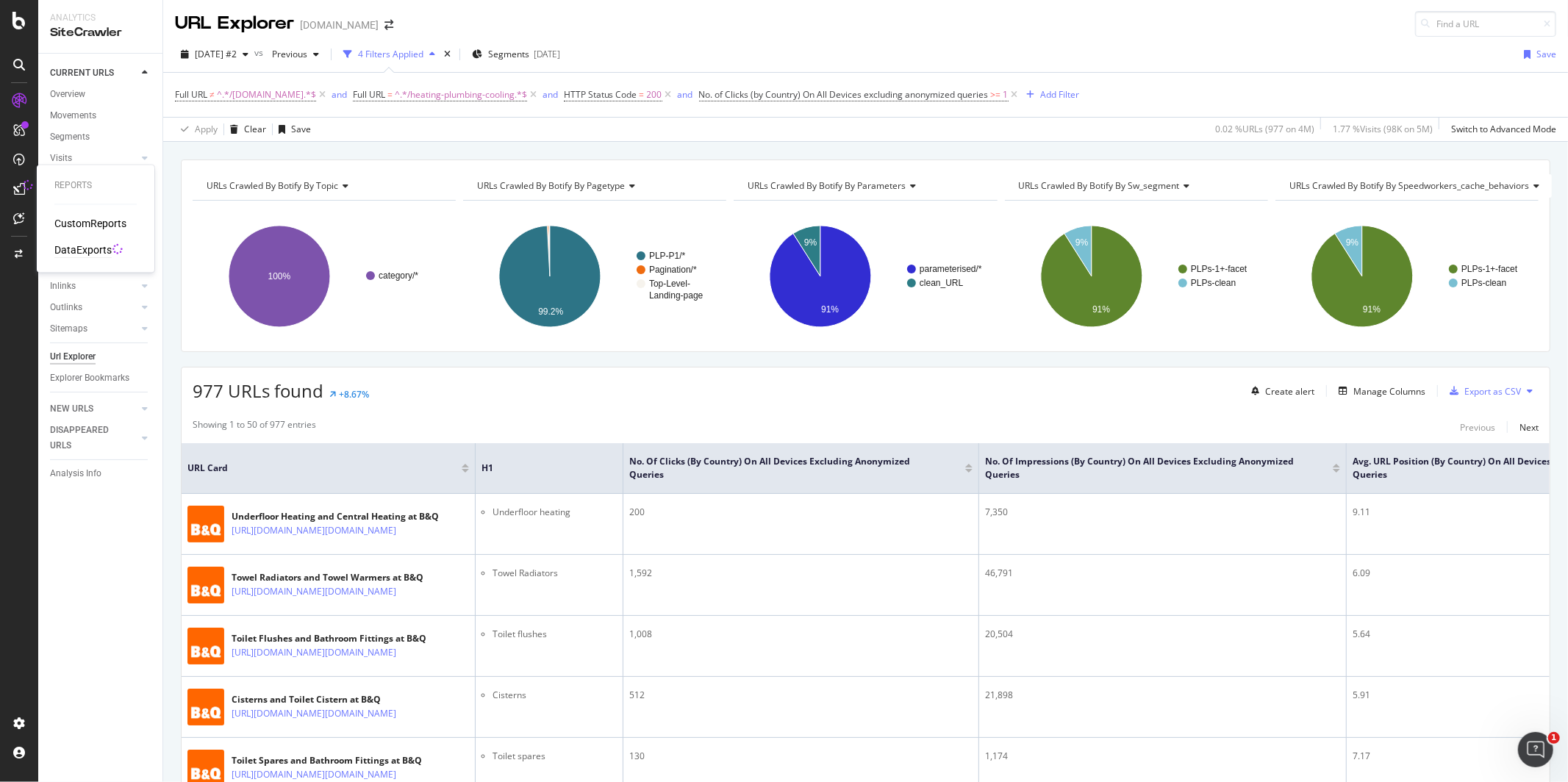
click at [81, 249] on div "DataExports" at bounding box center [83, 250] width 57 height 15
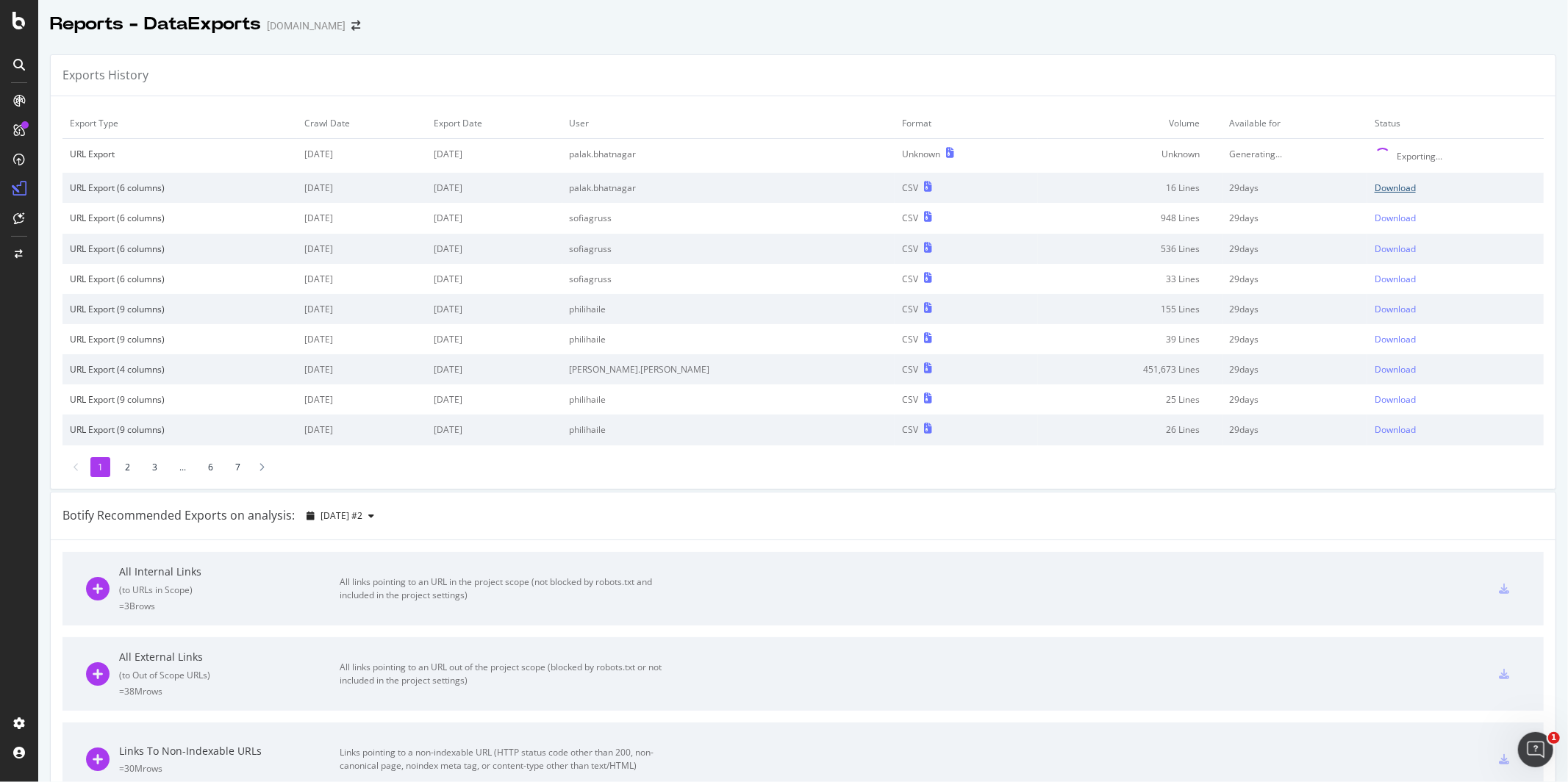
click at [1375, 186] on div "Download" at bounding box center [1395, 187] width 41 height 13
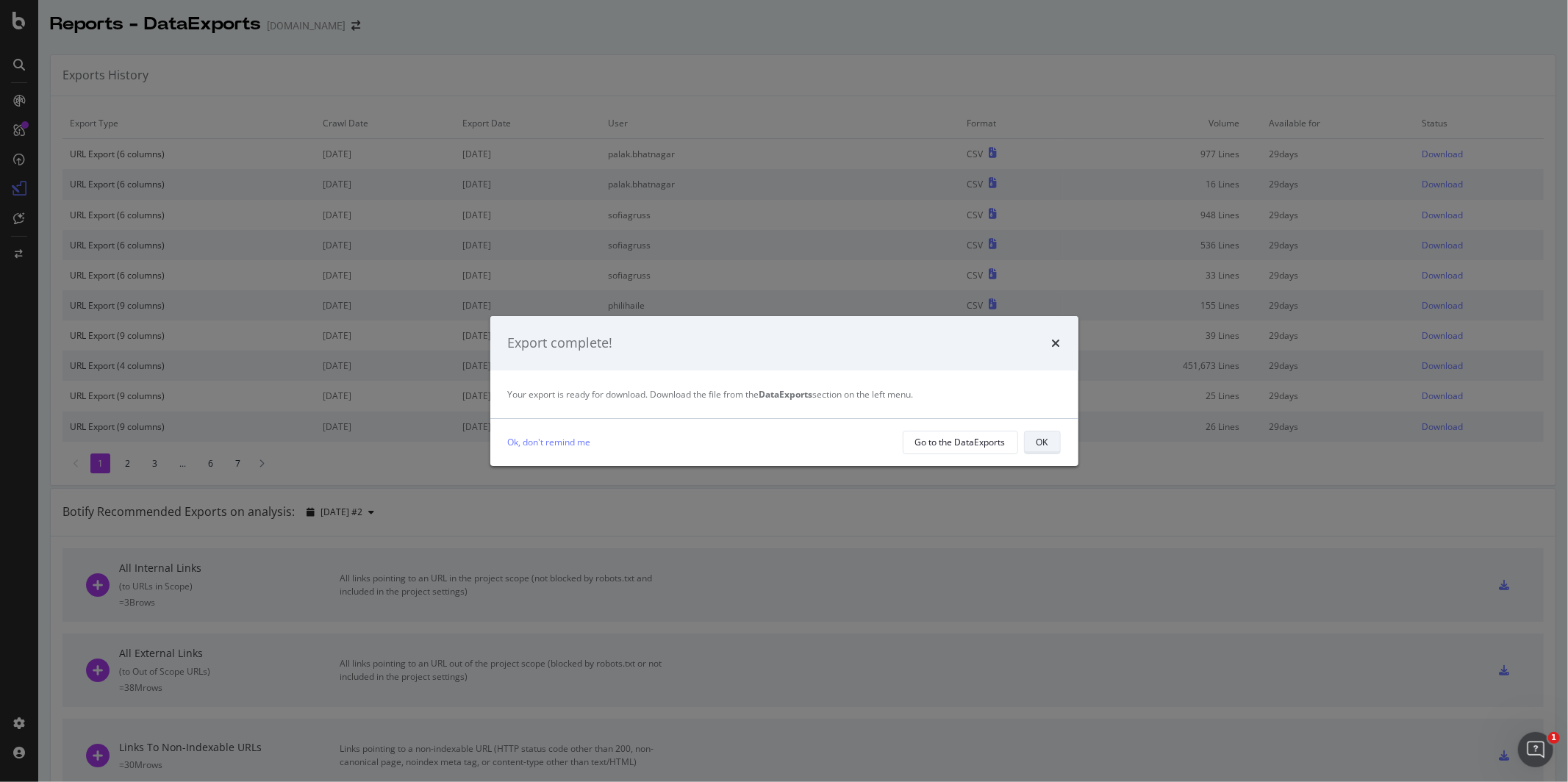
click at [1042, 441] on div "OK" at bounding box center [1042, 442] width 12 height 13
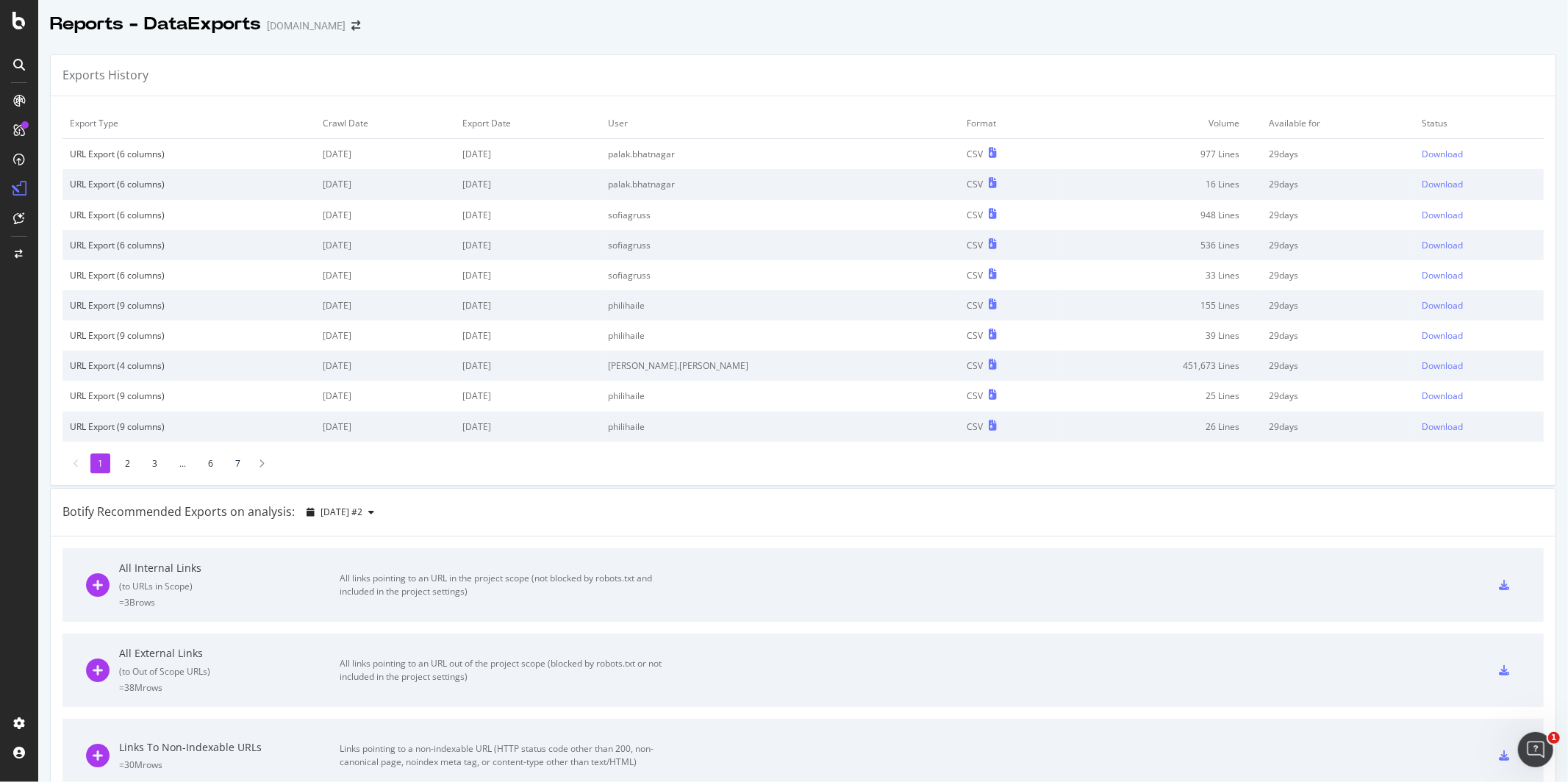
click at [1063, 441] on td "26 Lines" at bounding box center [1162, 427] width 198 height 31
click at [1433, 154] on div "Download" at bounding box center [1443, 154] width 41 height 13
